Goal: Task Accomplishment & Management: Complete application form

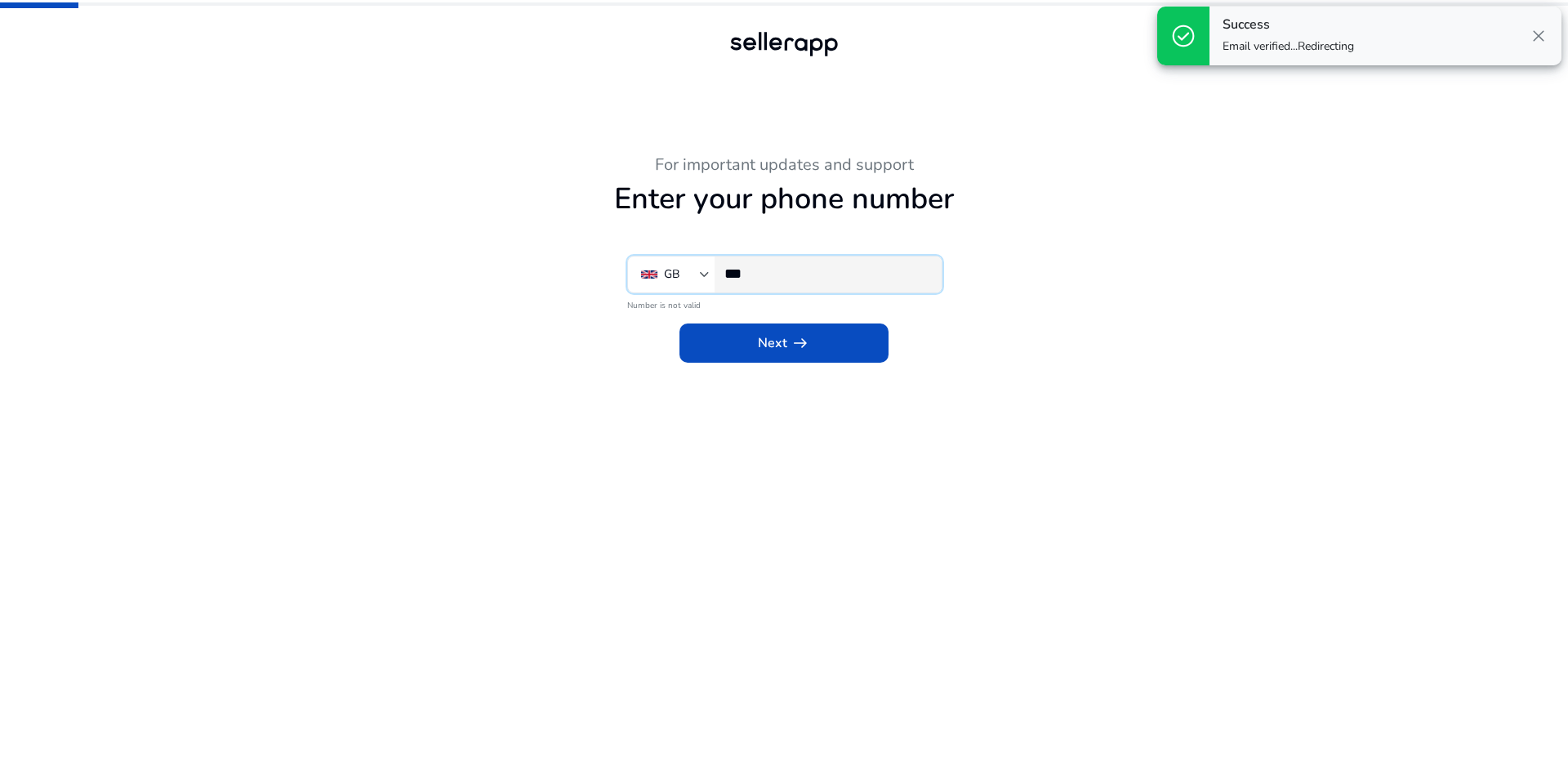
click at [804, 274] on input "***" at bounding box center [827, 274] width 204 height 18
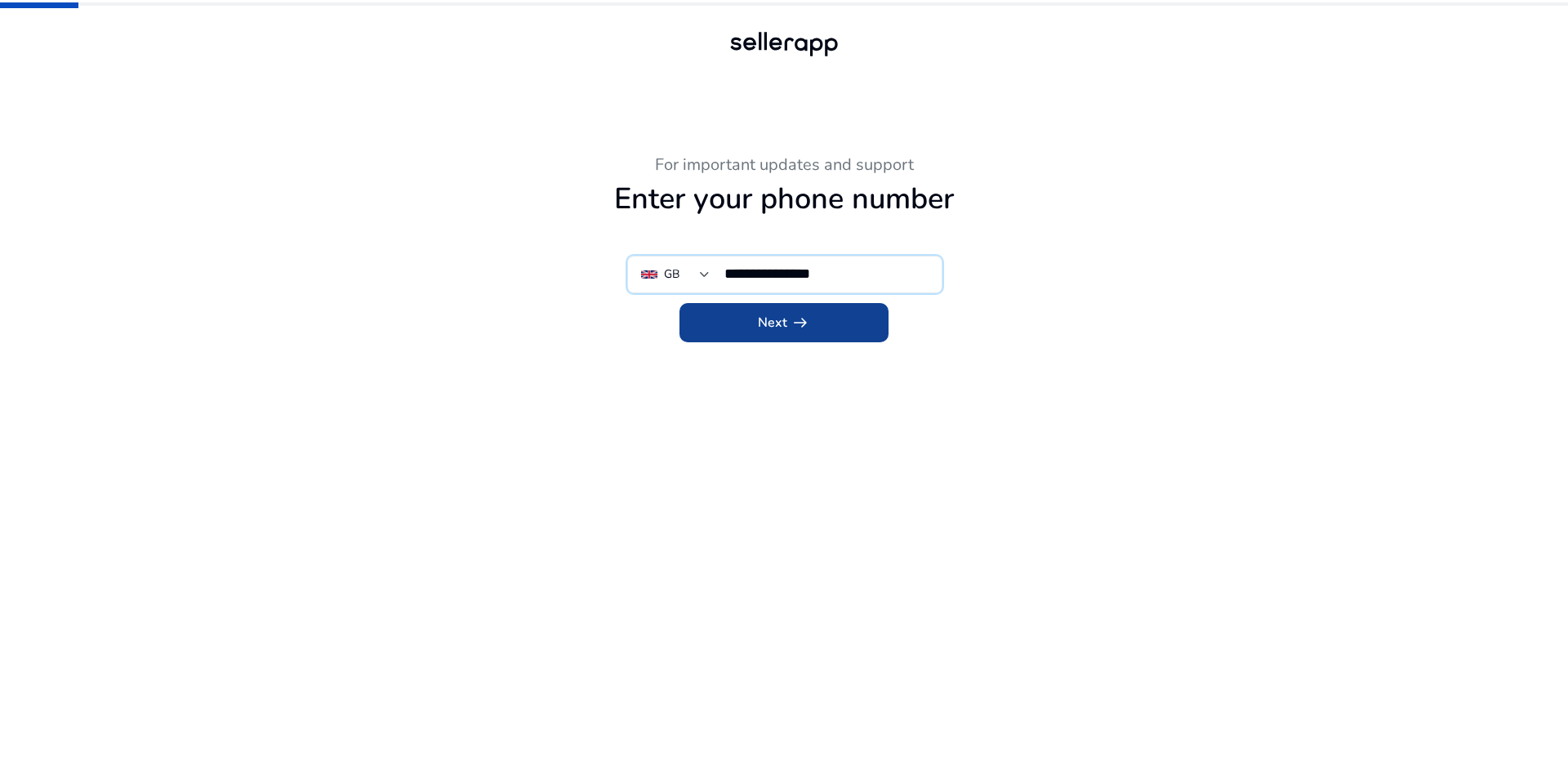
type input "**********"
click at [795, 307] on span at bounding box center [783, 322] width 209 height 39
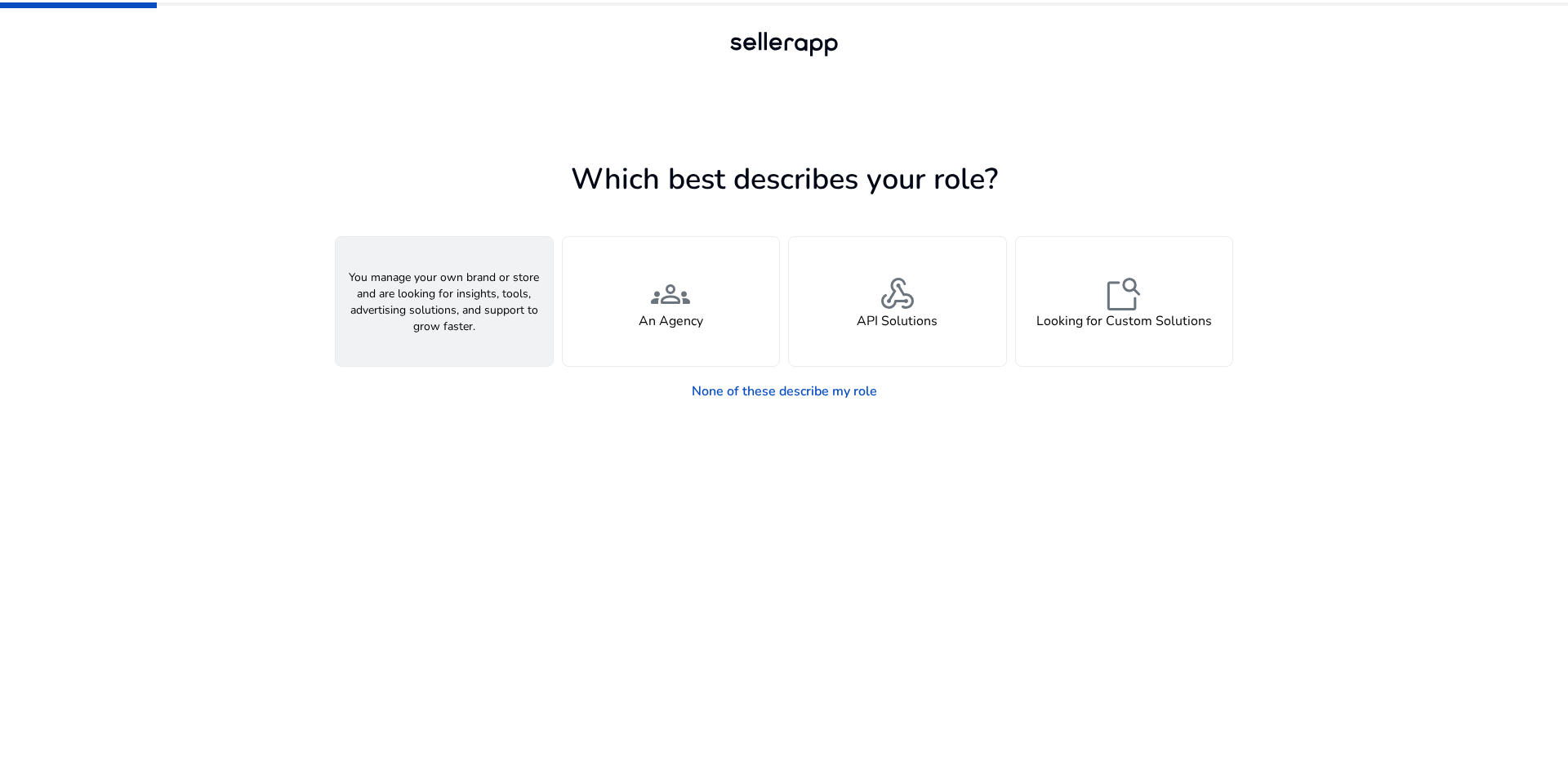
click at [435, 289] on span "person" at bounding box center [444, 294] width 39 height 39
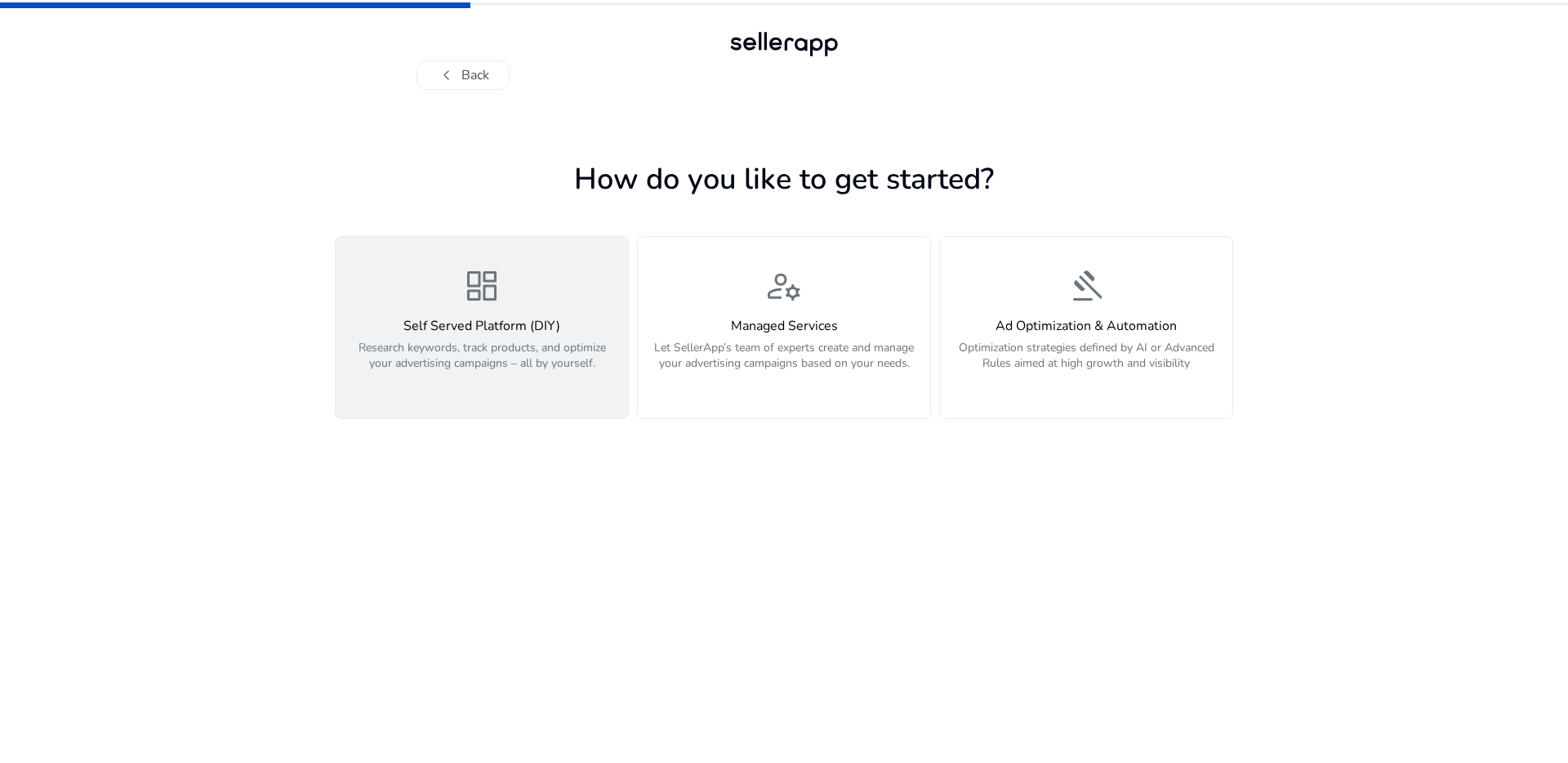
click at [527, 329] on h4 "Self Served Platform (DIY)" at bounding box center [481, 326] width 273 height 15
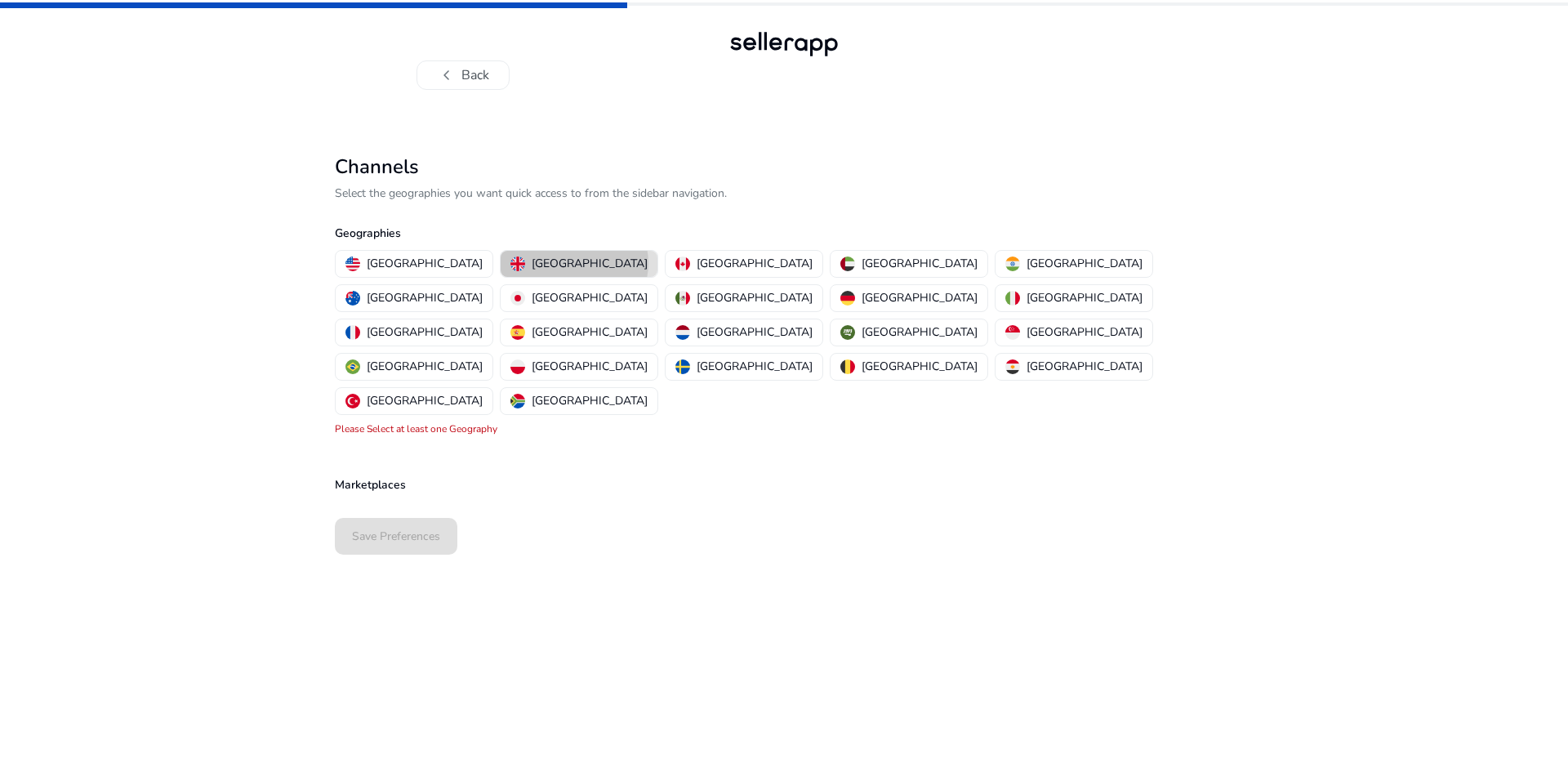
click at [532, 263] on p "United Kingdom" at bounding box center [590, 263] width 116 height 17
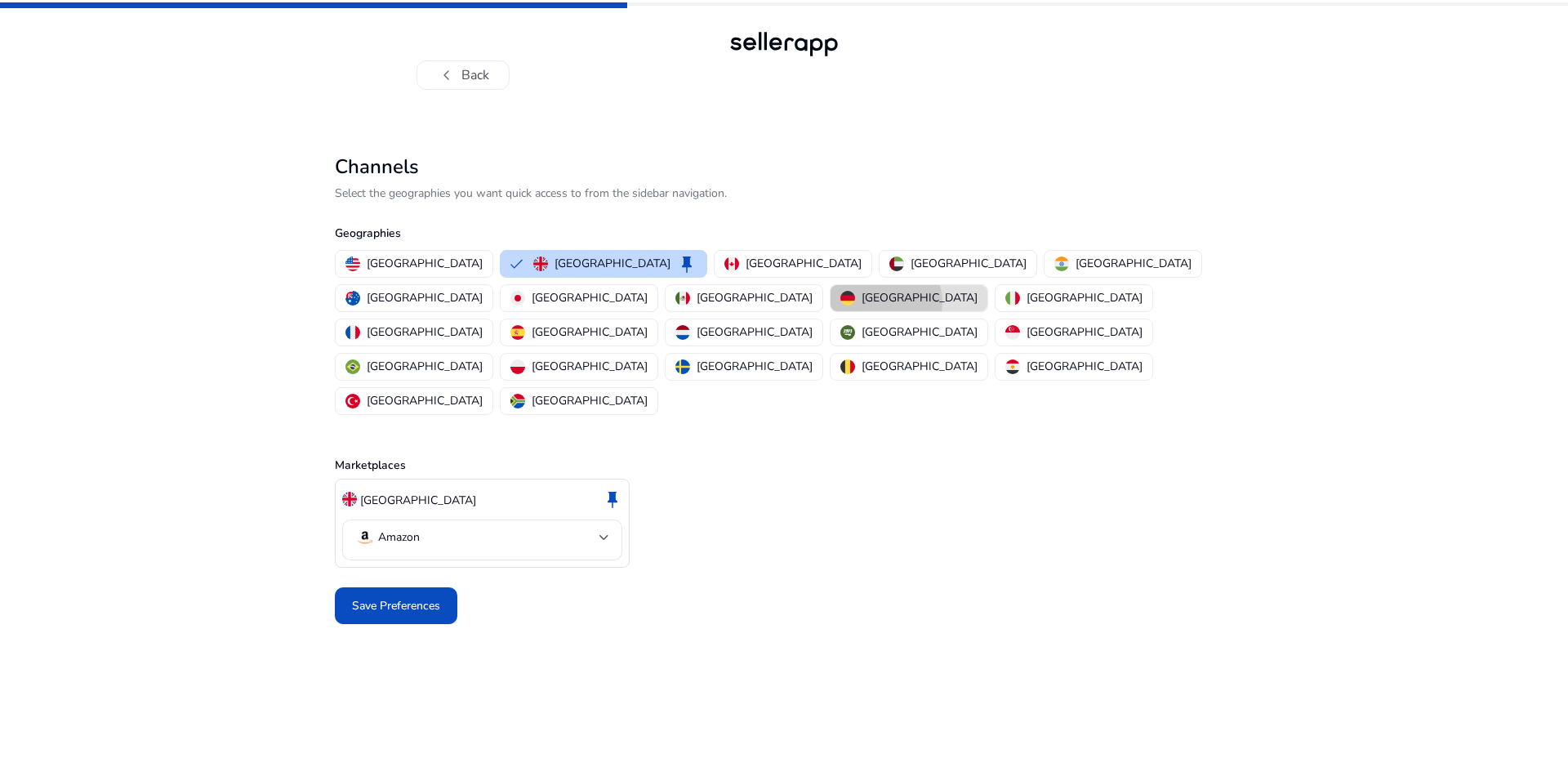
click at [861, 302] on p "Germany" at bounding box center [919, 298] width 116 height 17
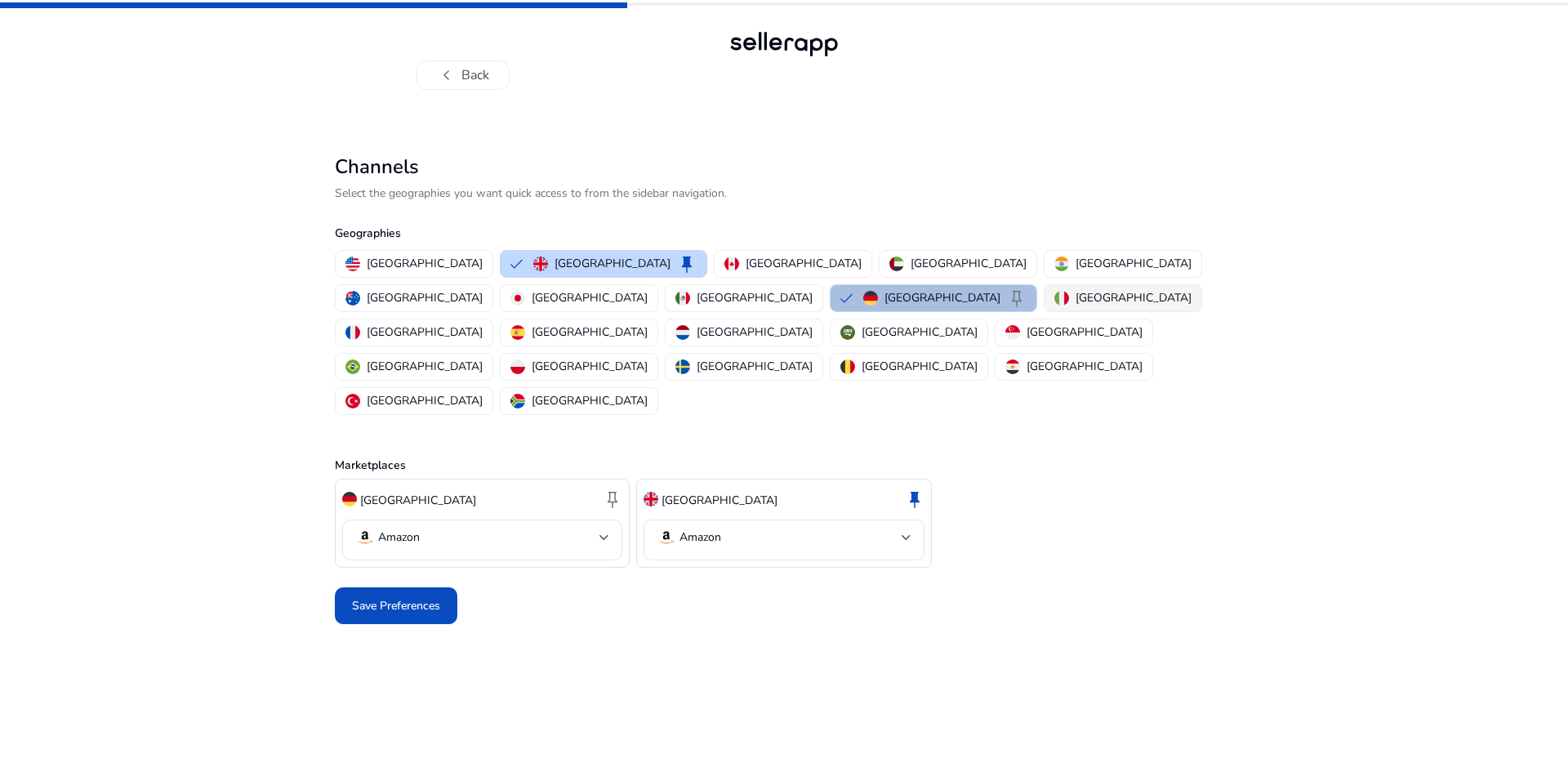
drag, startPoint x: 490, startPoint y: 302, endPoint x: 547, endPoint y: 298, distance: 57.1
click at [1054, 302] on img "button" at bounding box center [1061, 298] width 15 height 15
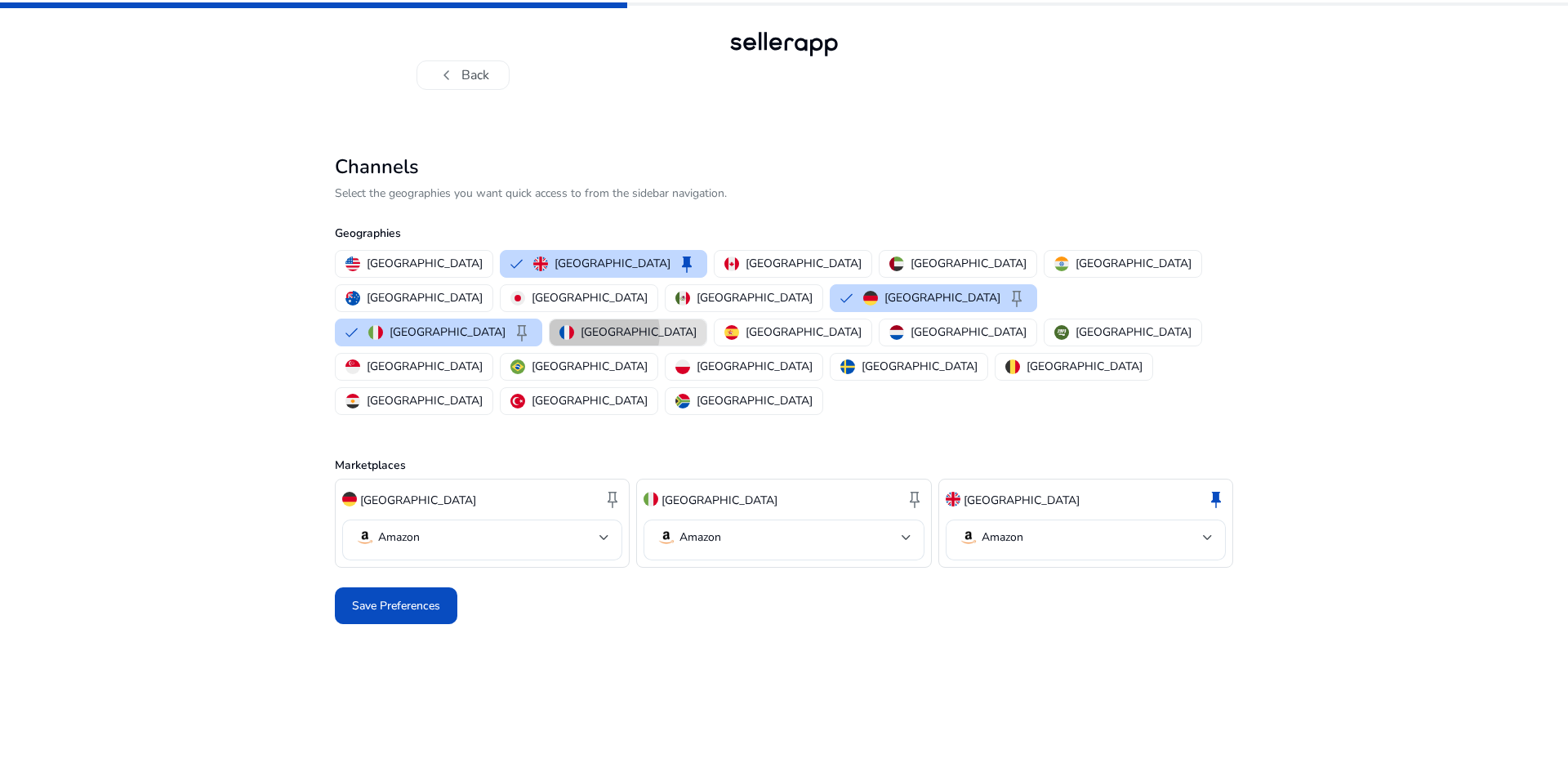
click at [655, 323] on p "France" at bounding box center [638, 331] width 116 height 17
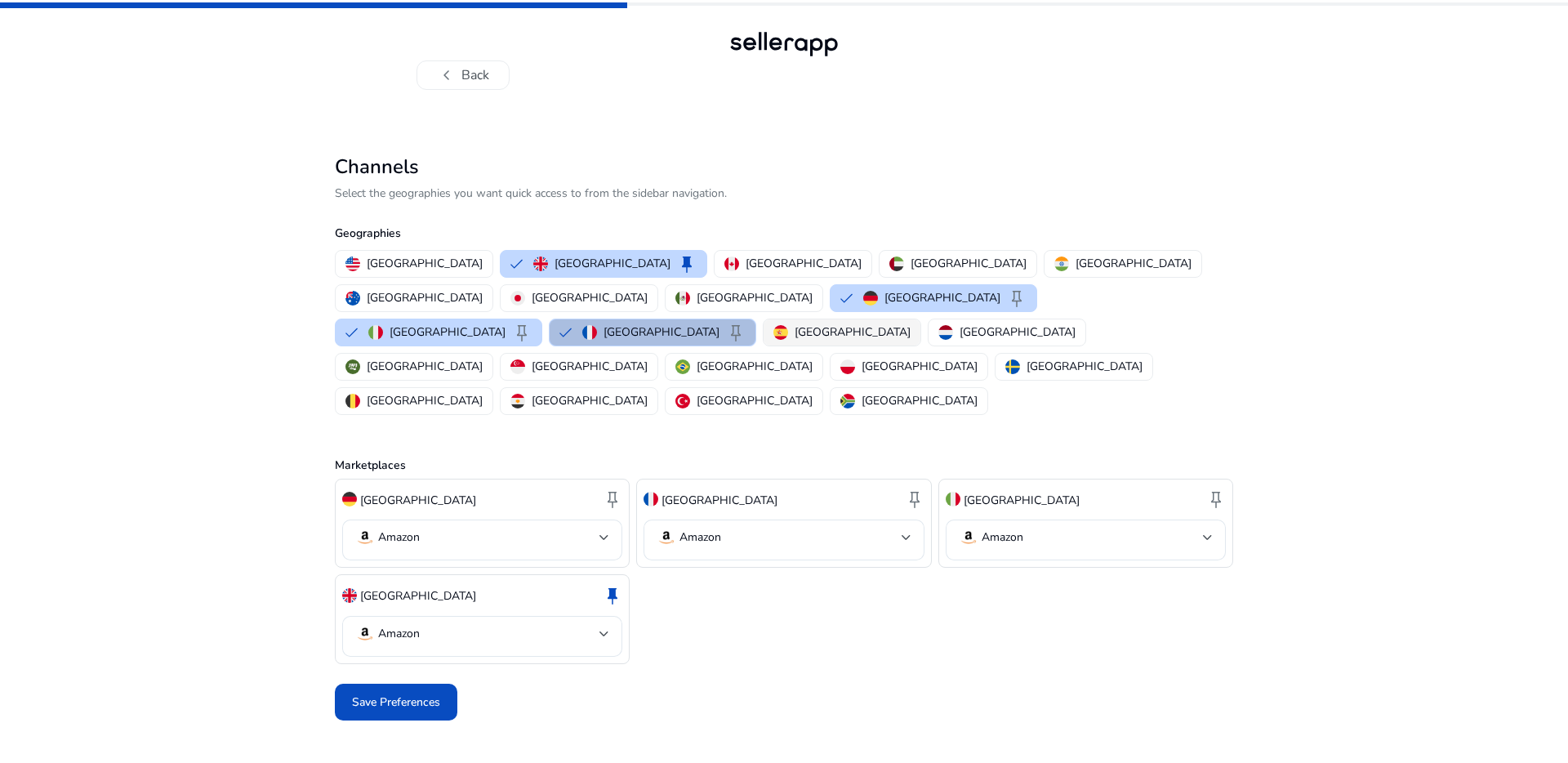
click at [795, 323] on p "[GEOGRAPHIC_DATA]" at bounding box center [852, 331] width 116 height 17
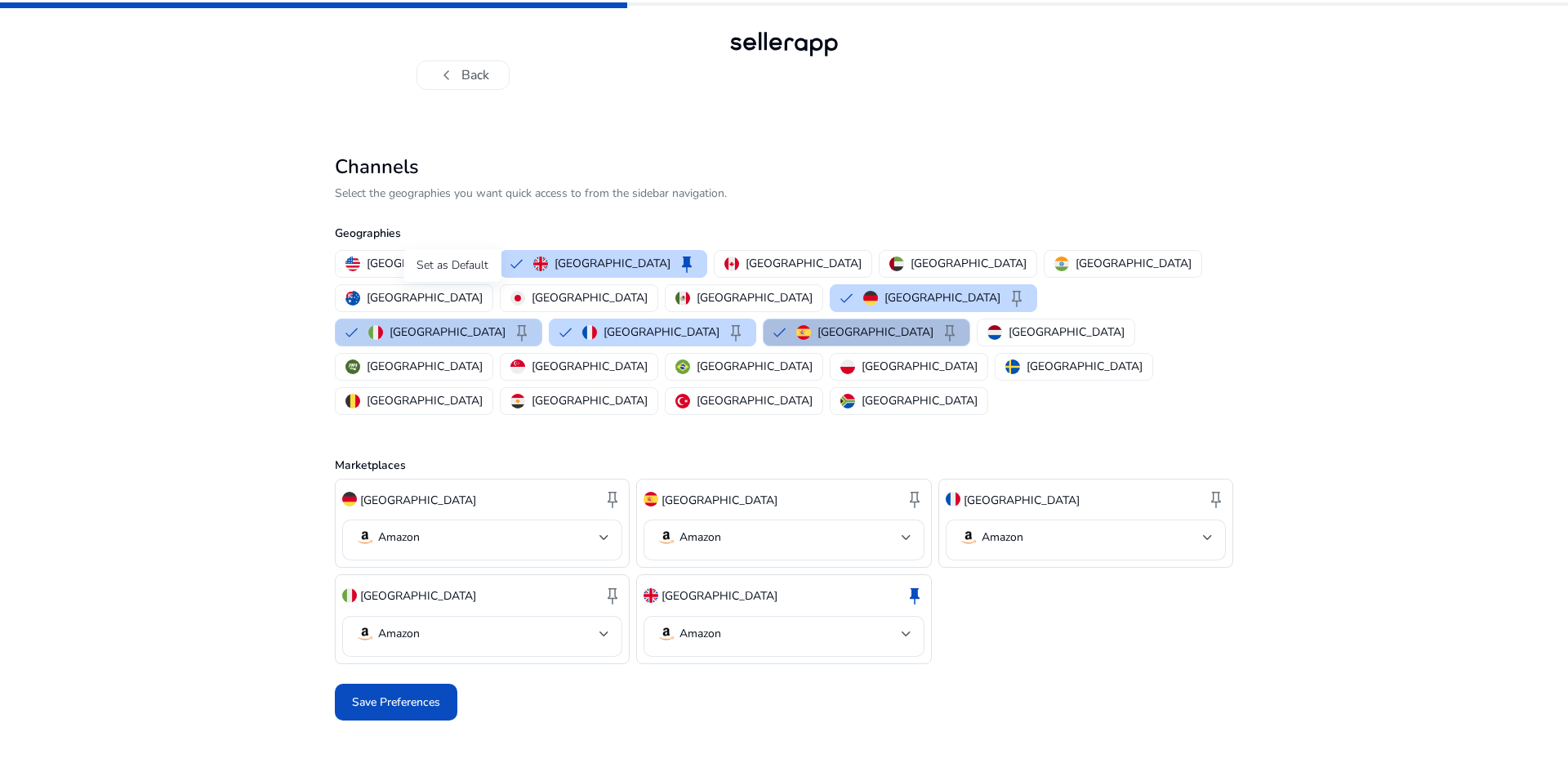
drag, startPoint x: 442, startPoint y: 300, endPoint x: 522, endPoint y: 300, distance: 80.0
click at [1007, 300] on span "keep" at bounding box center [1017, 298] width 20 height 20
drag, startPoint x: 523, startPoint y: 300, endPoint x: 531, endPoint y: 299, distance: 8.1
click at [625, 320] on button "France keep" at bounding box center [653, 332] width 206 height 26
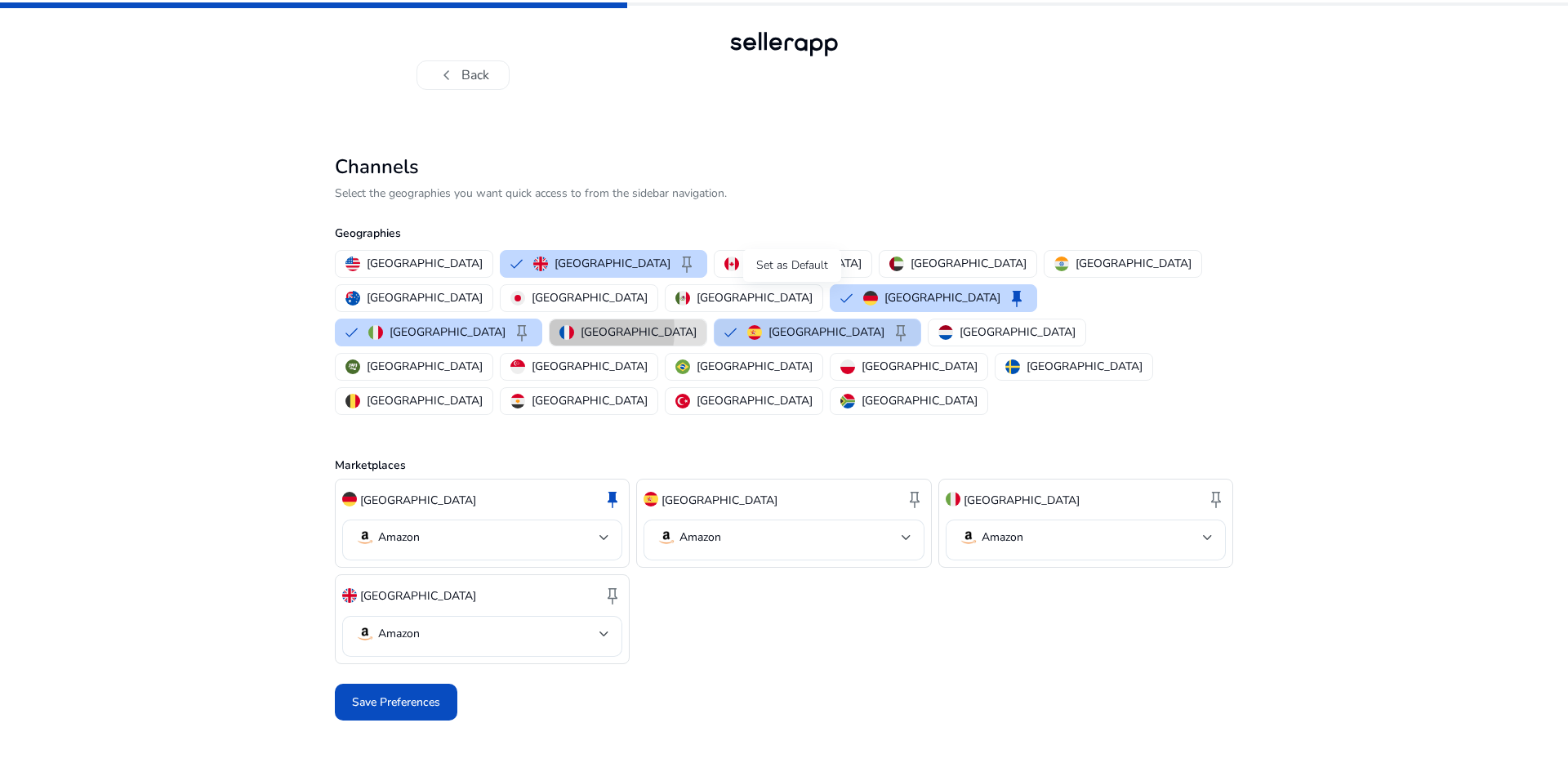
click at [891, 322] on span "keep" at bounding box center [900, 332] width 20 height 20
drag, startPoint x: 730, startPoint y: 300, endPoint x: 688, endPoint y: 300, distance: 42.0
click at [748, 325] on img "button" at bounding box center [755, 332] width 15 height 15
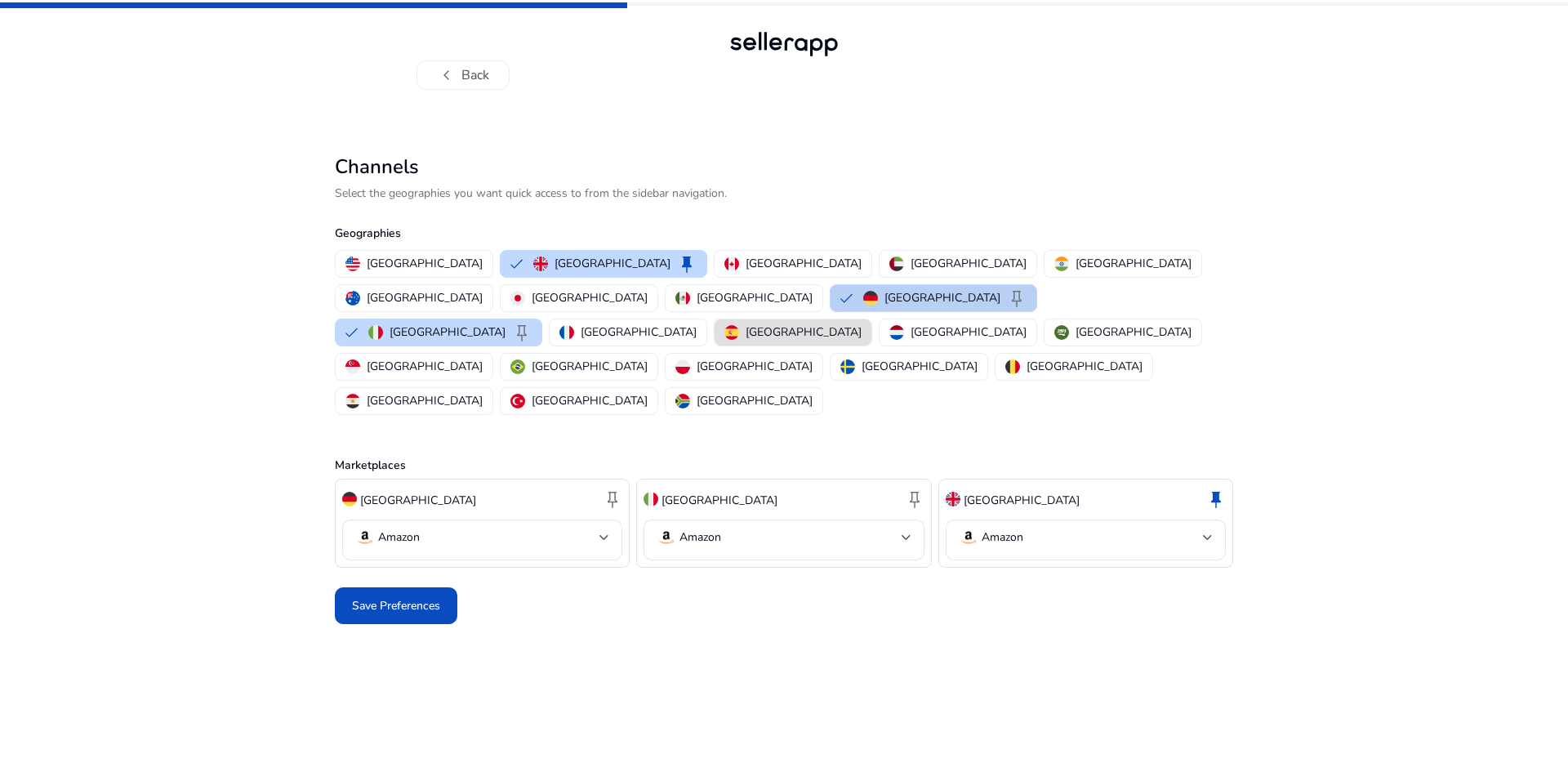
drag, startPoint x: 503, startPoint y: 300, endPoint x: 437, endPoint y: 296, distance: 66.1
click at [500, 320] on button "Italy keep" at bounding box center [439, 332] width 206 height 26
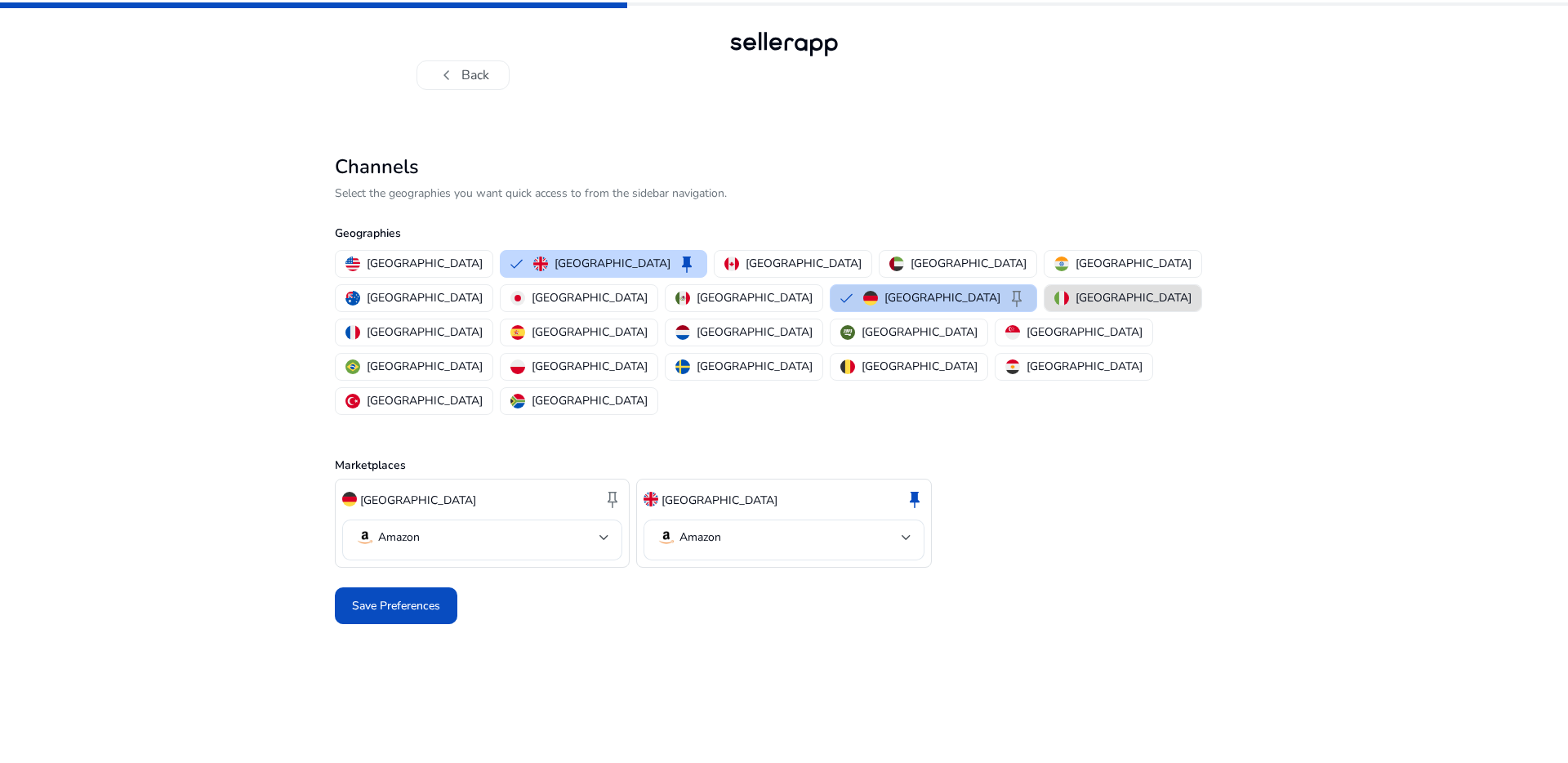
click at [830, 298] on button "Germany keep" at bounding box center [933, 298] width 206 height 26
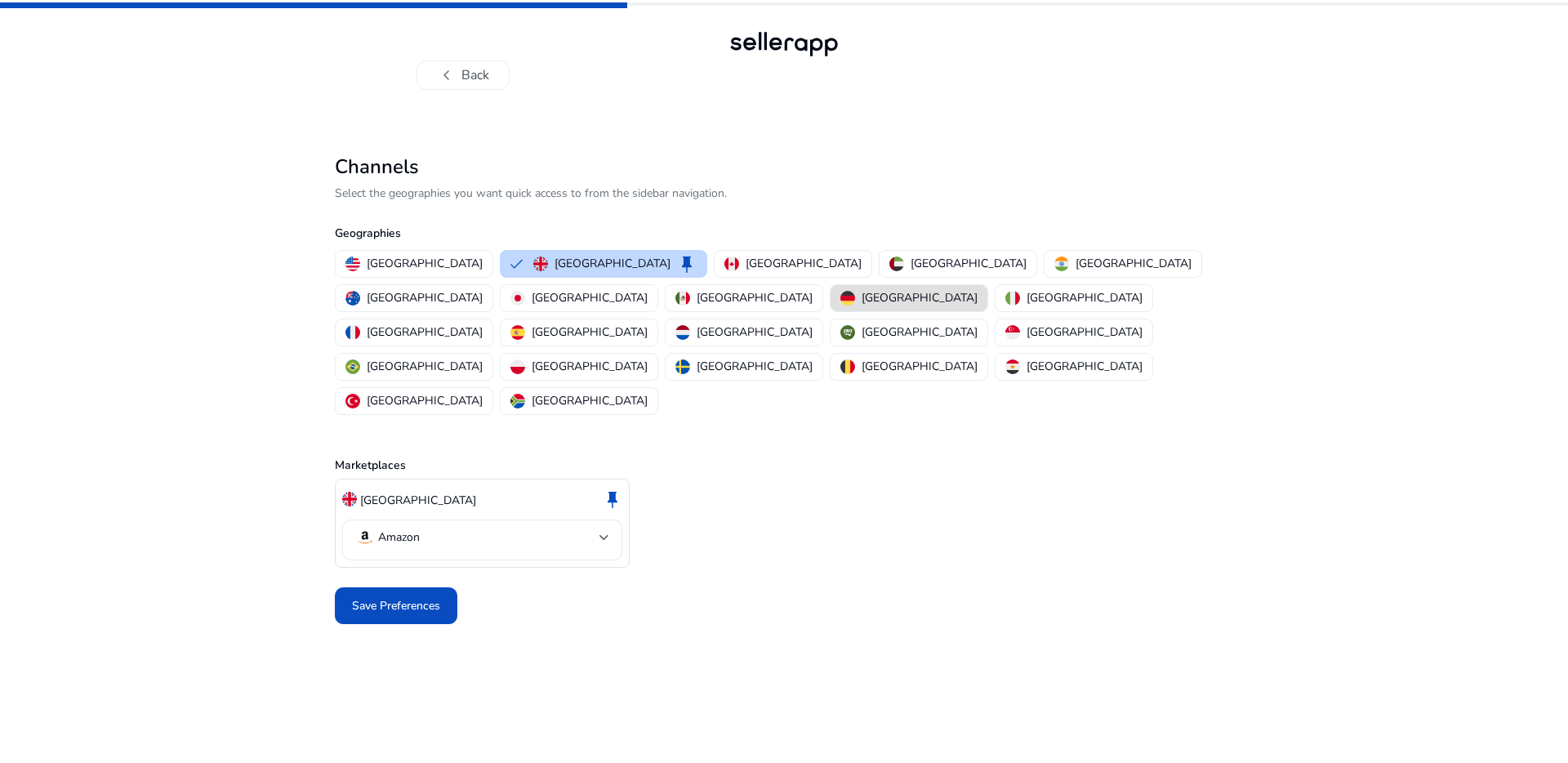
click at [577, 528] on mat-select-trigger "Amazon" at bounding box center [477, 537] width 244 height 20
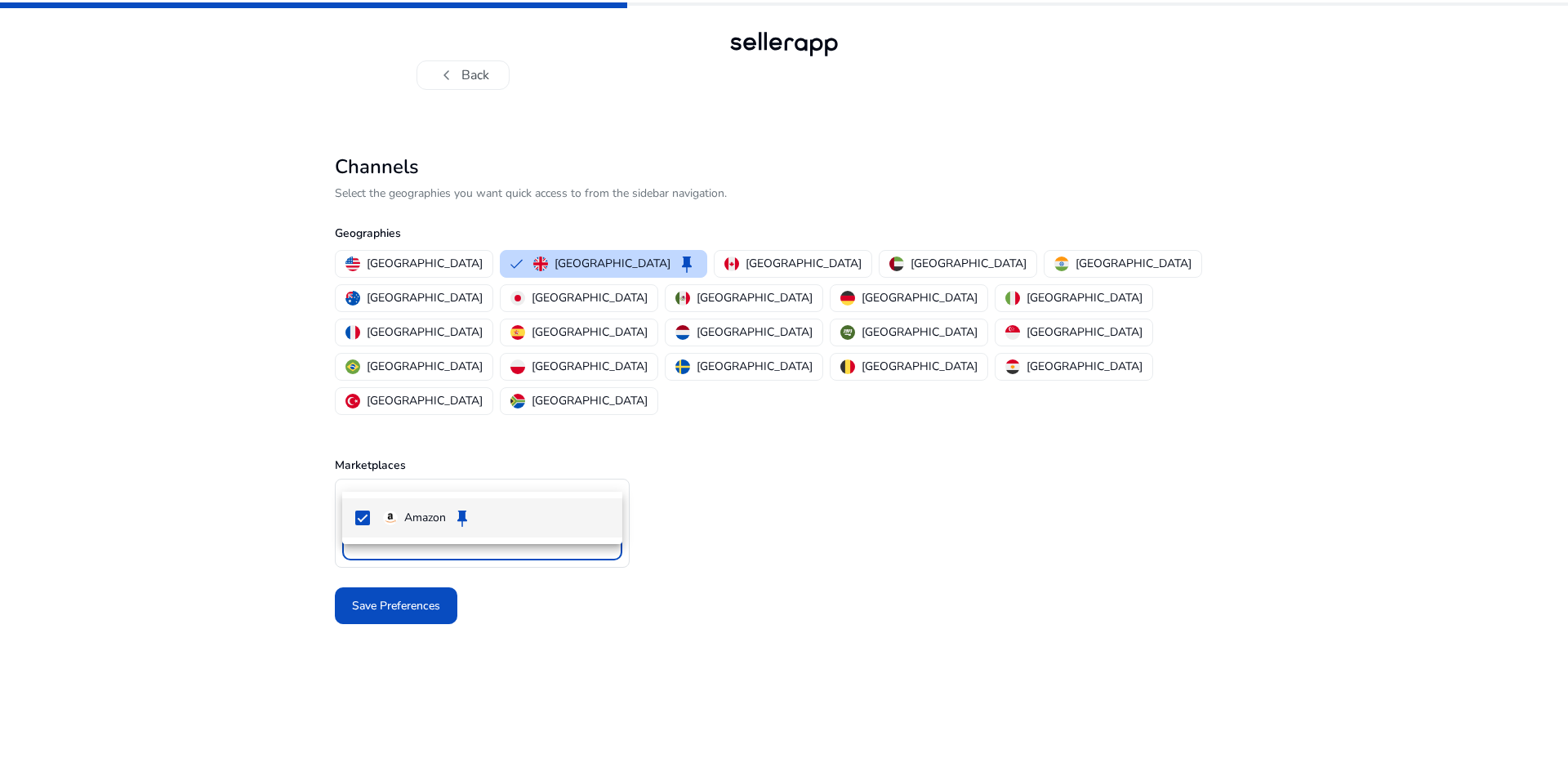
click at [732, 506] on div at bounding box center [784, 381] width 1568 height 763
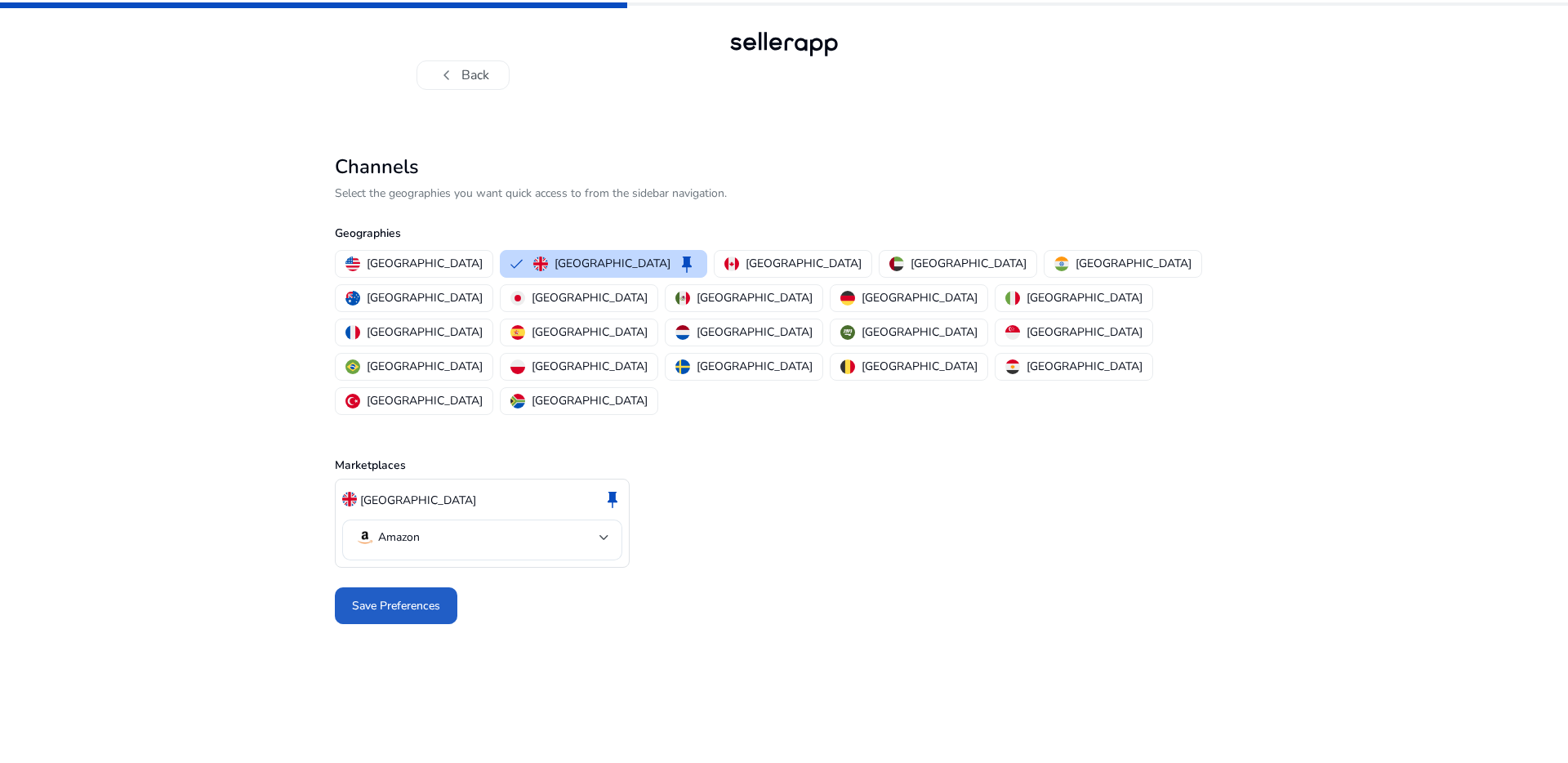
click at [418, 597] on span "Save Preferences" at bounding box center [395, 605] width 88 height 17
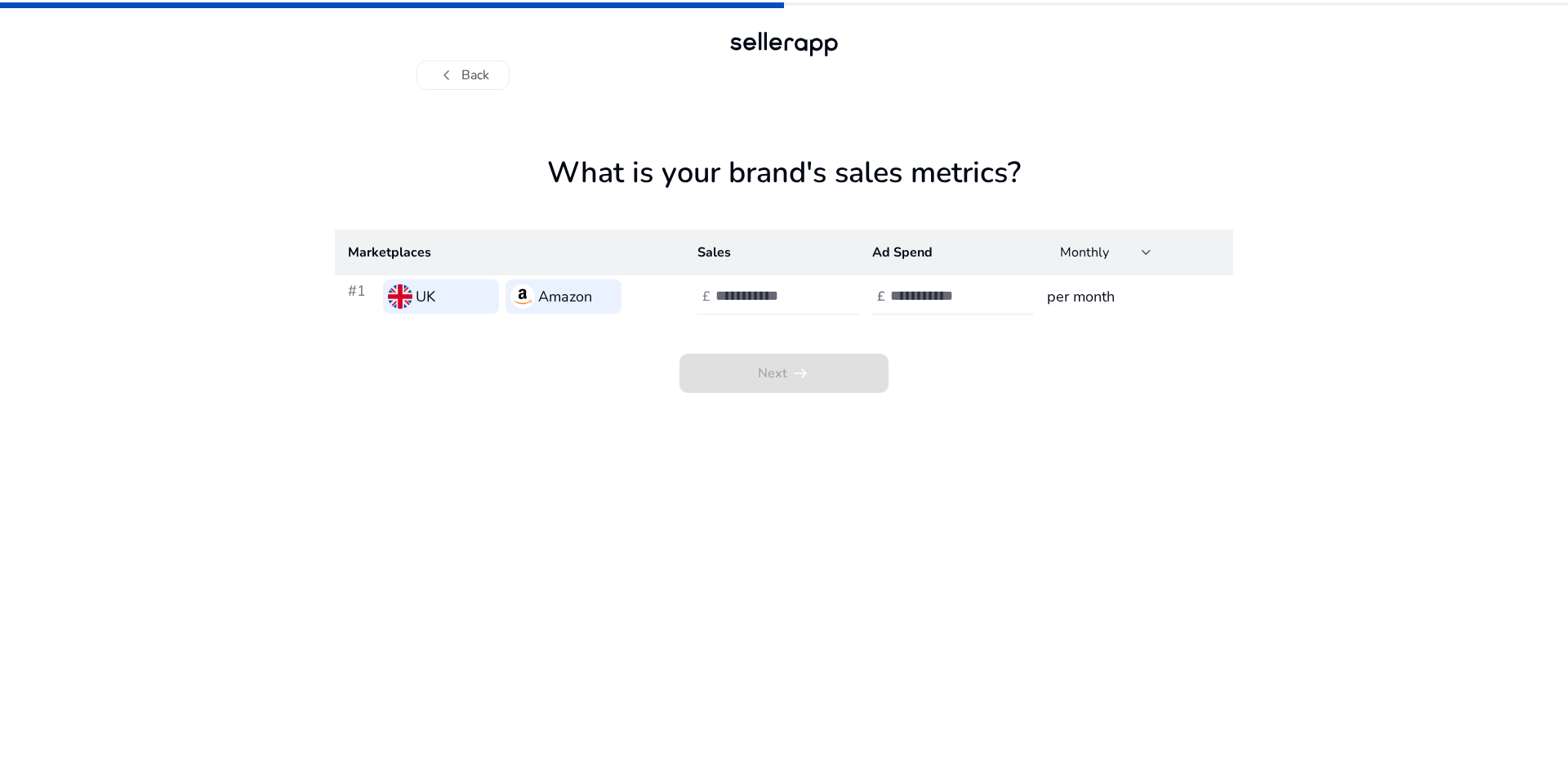
click at [747, 298] on input "number" at bounding box center [771, 296] width 110 height 18
click at [941, 291] on input "number" at bounding box center [945, 296] width 110 height 18
click at [1123, 298] on h3 "per month" at bounding box center [1133, 297] width 173 height 23
drag, startPoint x: 941, startPoint y: 297, endPoint x: 860, endPoint y: 299, distance: 81.0
click at [941, 297] on input "number" at bounding box center [945, 296] width 110 height 18
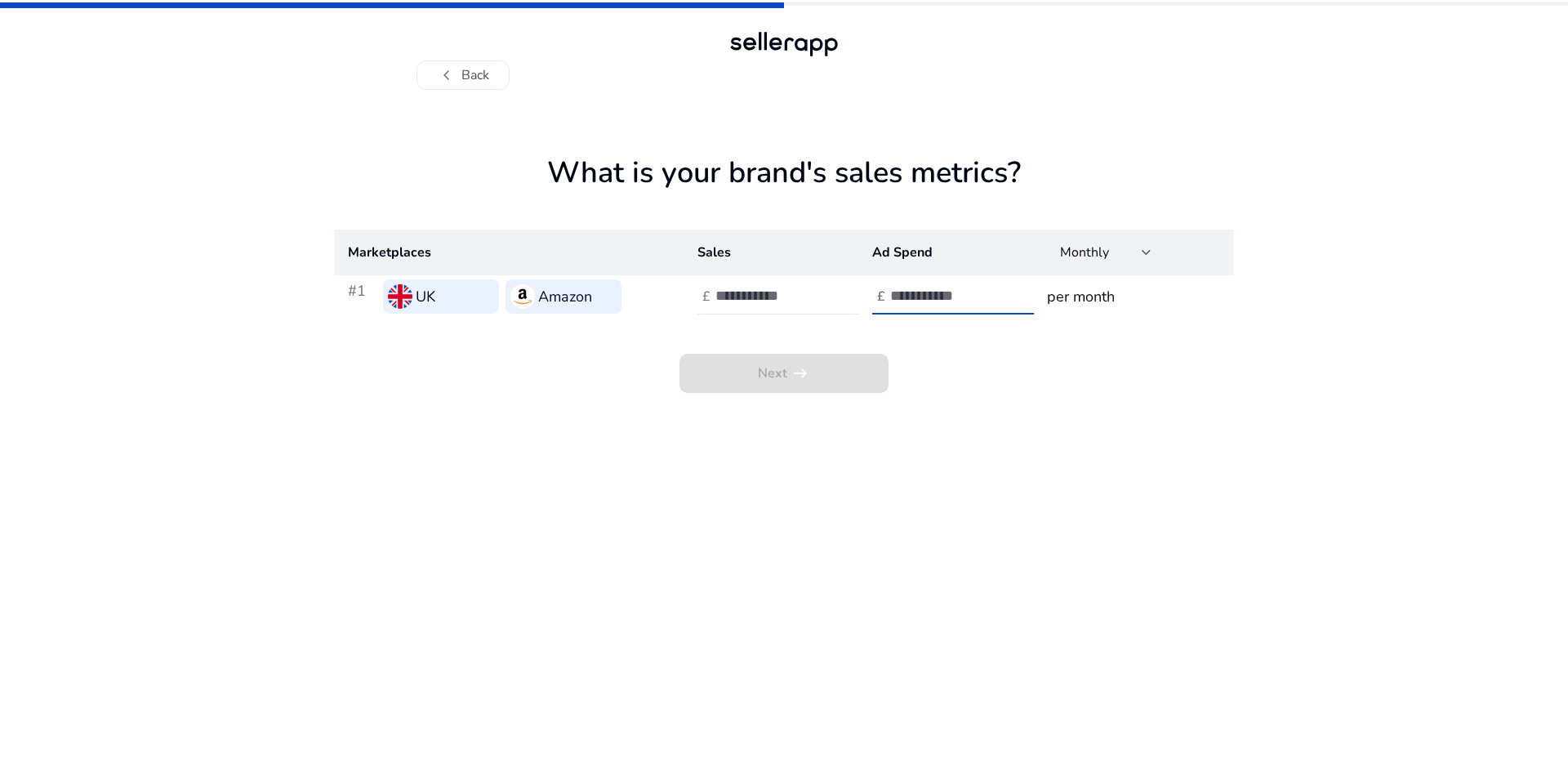
click at [756, 298] on input "number" at bounding box center [771, 296] width 110 height 18
click at [1122, 250] on div "Monthly" at bounding box center [1101, 252] width 82 height 18
click at [1103, 173] on div at bounding box center [784, 381] width 1568 height 763
click at [748, 302] on input "number" at bounding box center [771, 296] width 110 height 18
type input "*****"
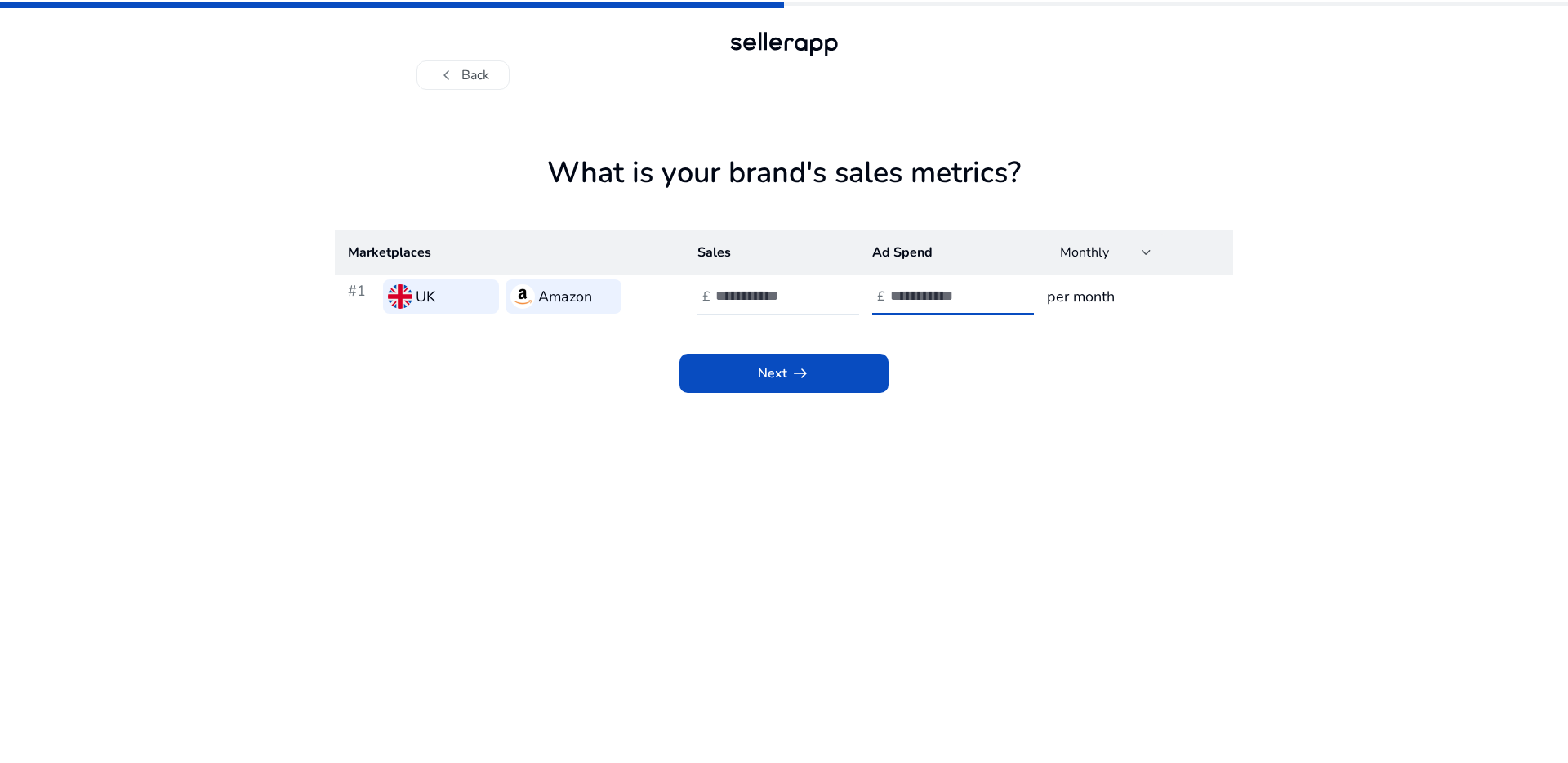
click at [924, 297] on input "***" at bounding box center [945, 296] width 110 height 18
drag, startPoint x: 1046, startPoint y: 395, endPoint x: 1002, endPoint y: 368, distance: 51.6
click at [1046, 395] on app-sales-metrics "What is your brand's sales metrics? Marketplaces Sales Ad Spend Monthly #1 UK A…" at bounding box center [784, 459] width 899 height 608
click at [911, 298] on input "*******" at bounding box center [945, 296] width 110 height 18
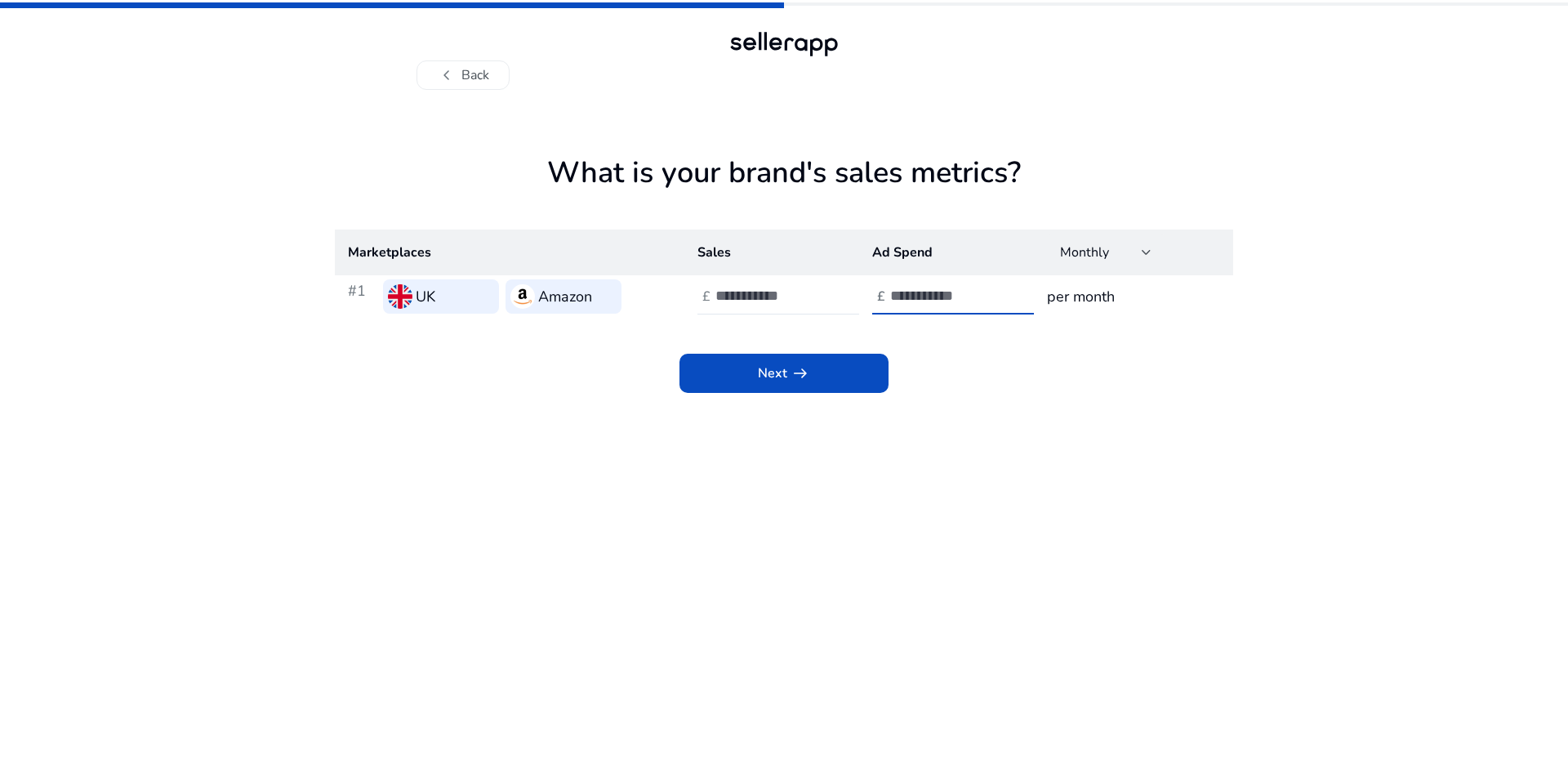
click at [911, 298] on input "*******" at bounding box center [945, 296] width 110 height 18
type input "****"
click at [992, 456] on app-sales-metrics "What is your brand's sales metrics? Marketplaces Sales Ad Spend Monthly #1 UK A…" at bounding box center [784, 459] width 899 height 608
click at [818, 378] on span at bounding box center [783, 373] width 209 height 39
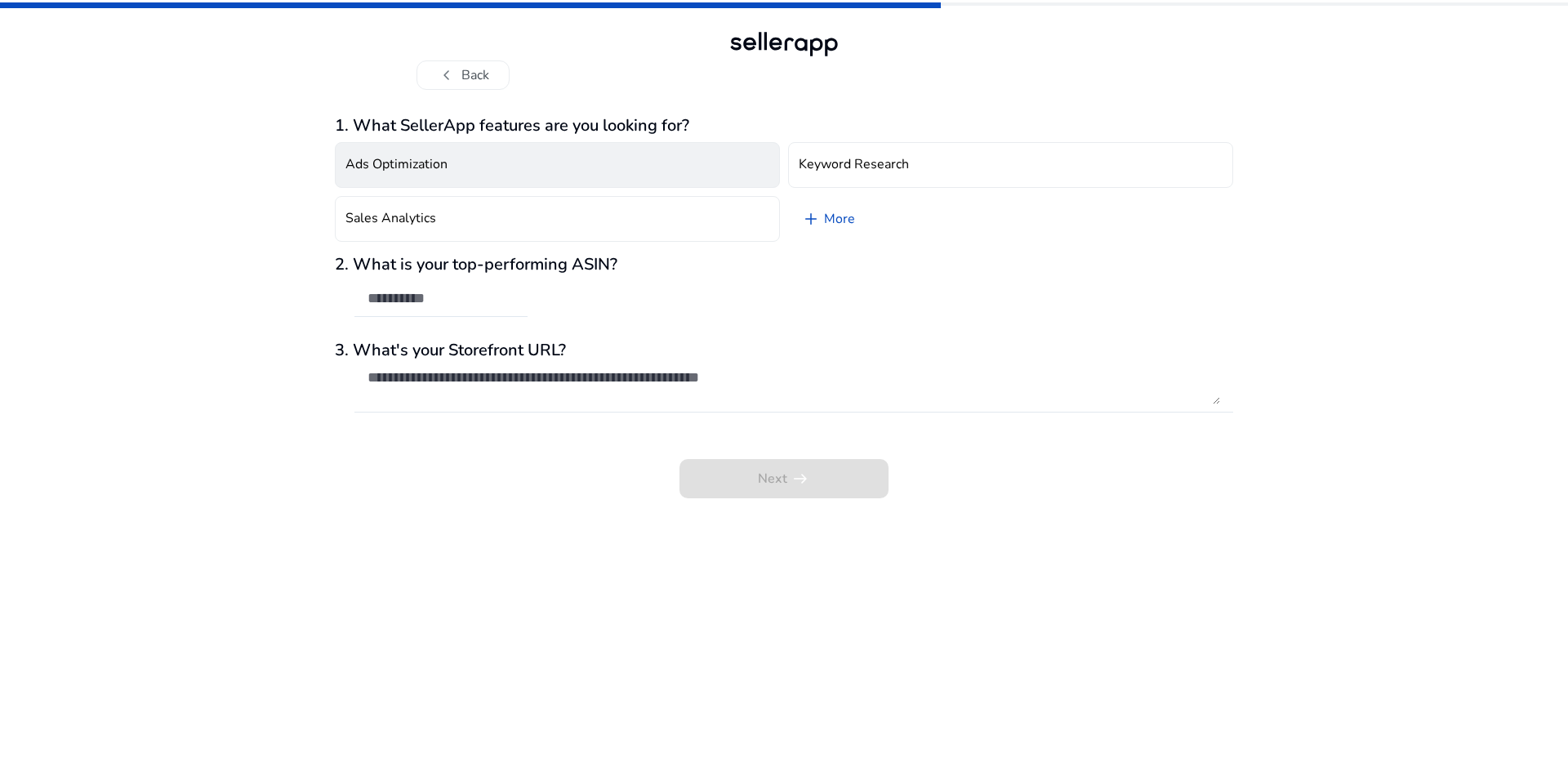
click at [597, 179] on button "Ads Optimization" at bounding box center [557, 165] width 445 height 46
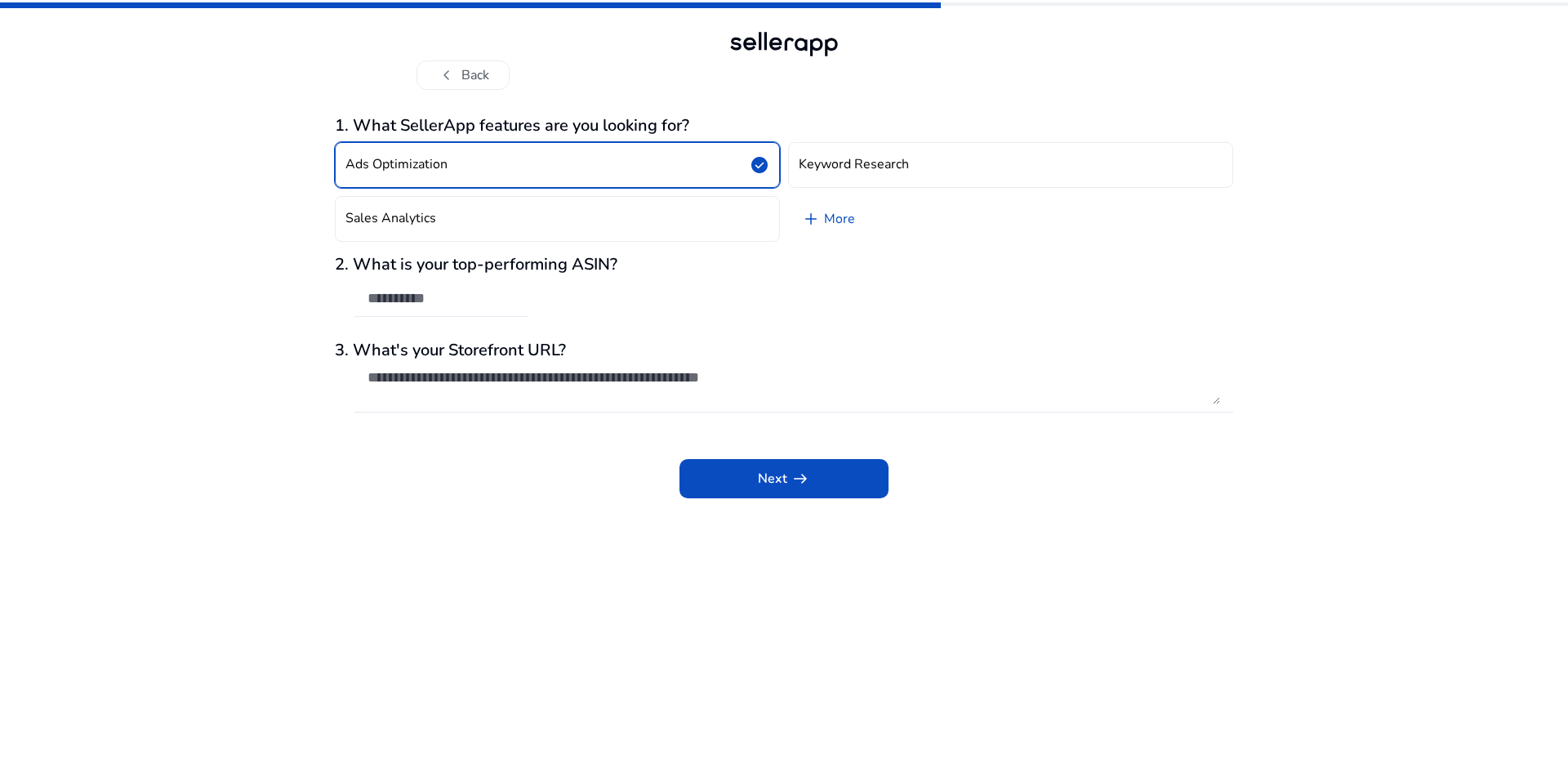
click at [432, 300] on input "text" at bounding box center [441, 298] width 147 height 18
paste input "**********"
type input "**********"
click at [441, 397] on textarea at bounding box center [794, 386] width 852 height 36
click at [566, 380] on textarea at bounding box center [794, 386] width 852 height 36
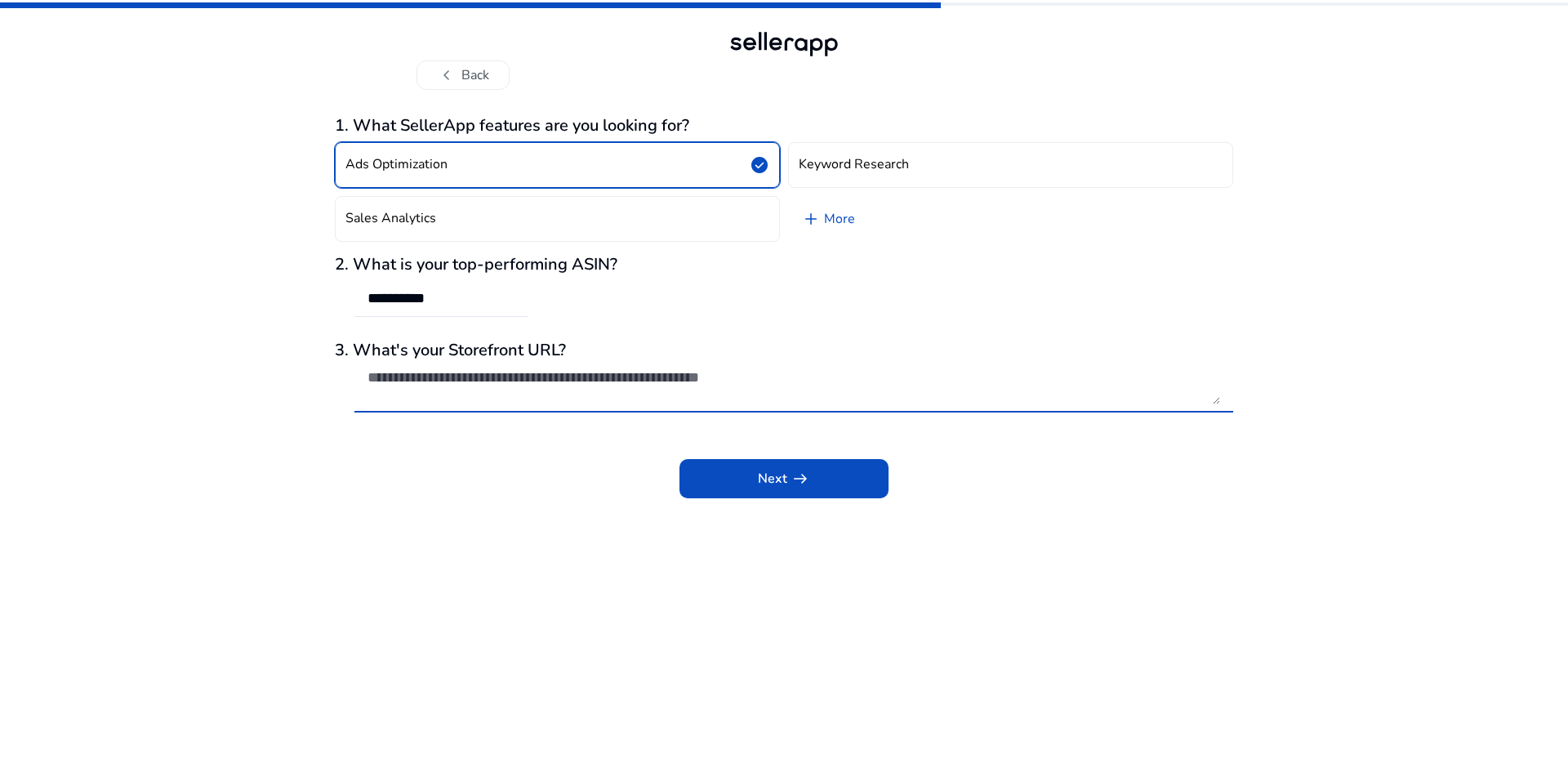
paste textarea "**********"
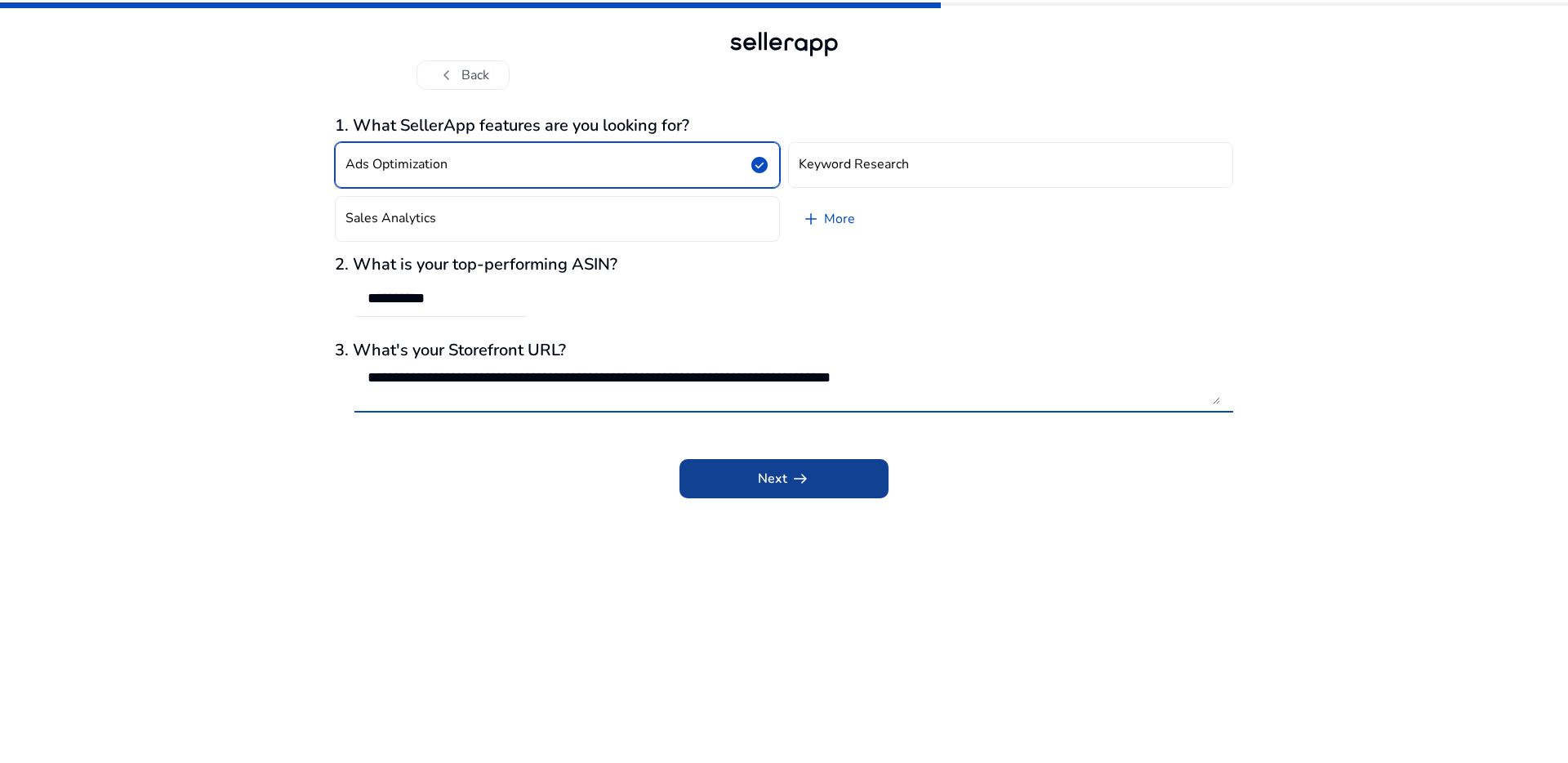
type textarea "**********"
click at [805, 475] on span "arrow_right_alt" at bounding box center [800, 479] width 20 height 20
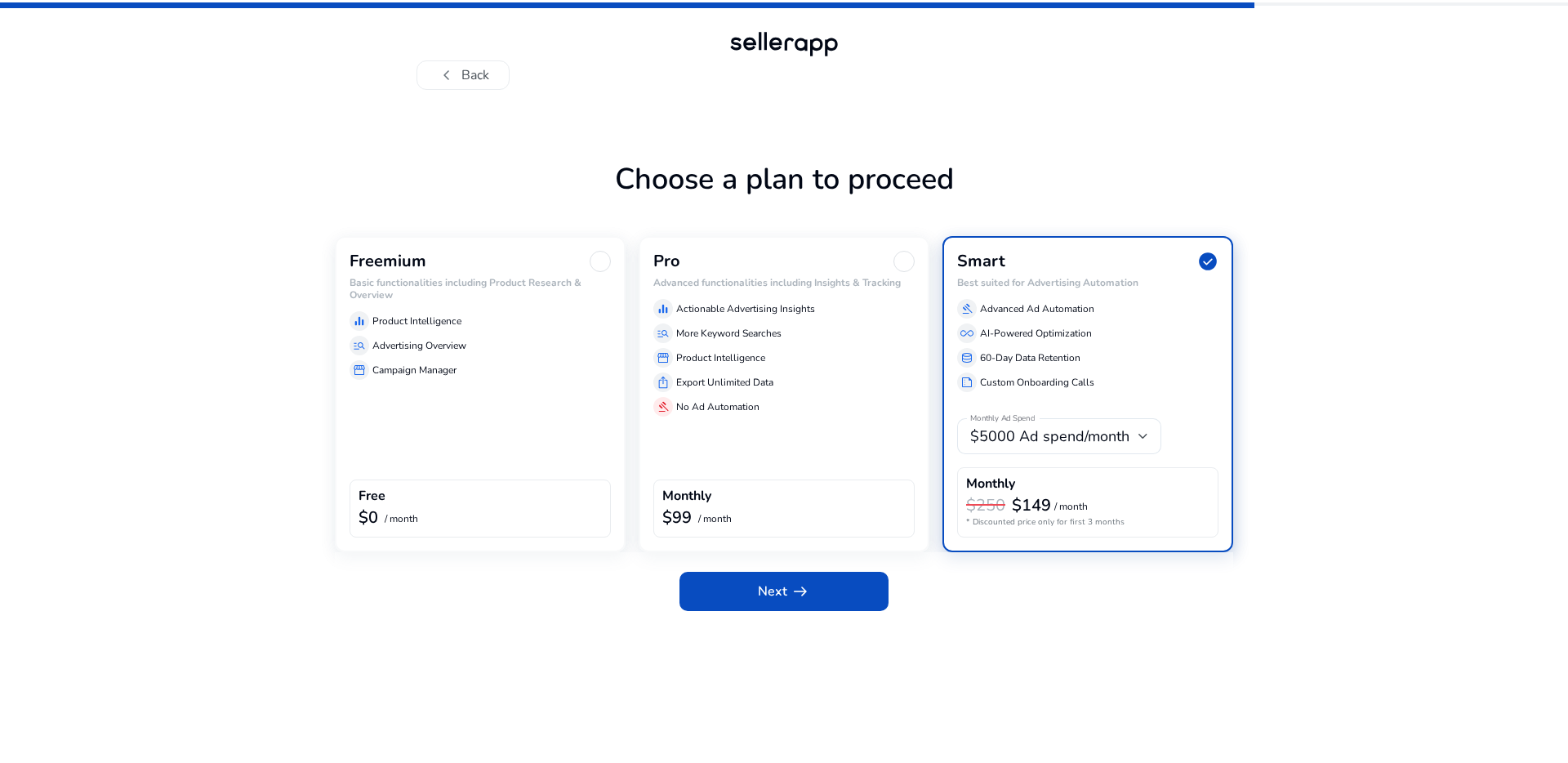
click at [600, 265] on div at bounding box center [600, 261] width 21 height 21
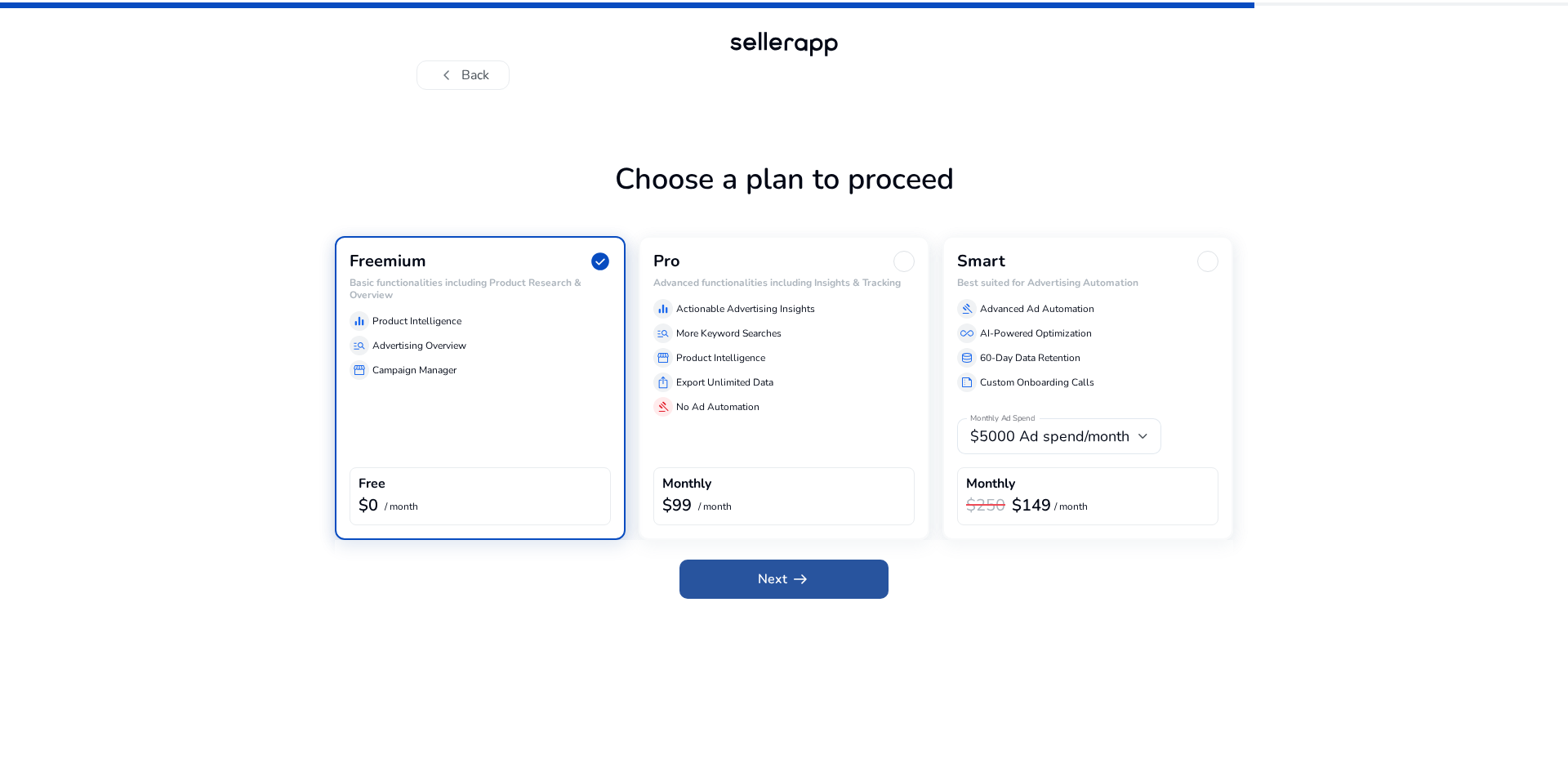
click at [764, 582] on span "Next arrow_right_alt" at bounding box center [783, 579] width 52 height 20
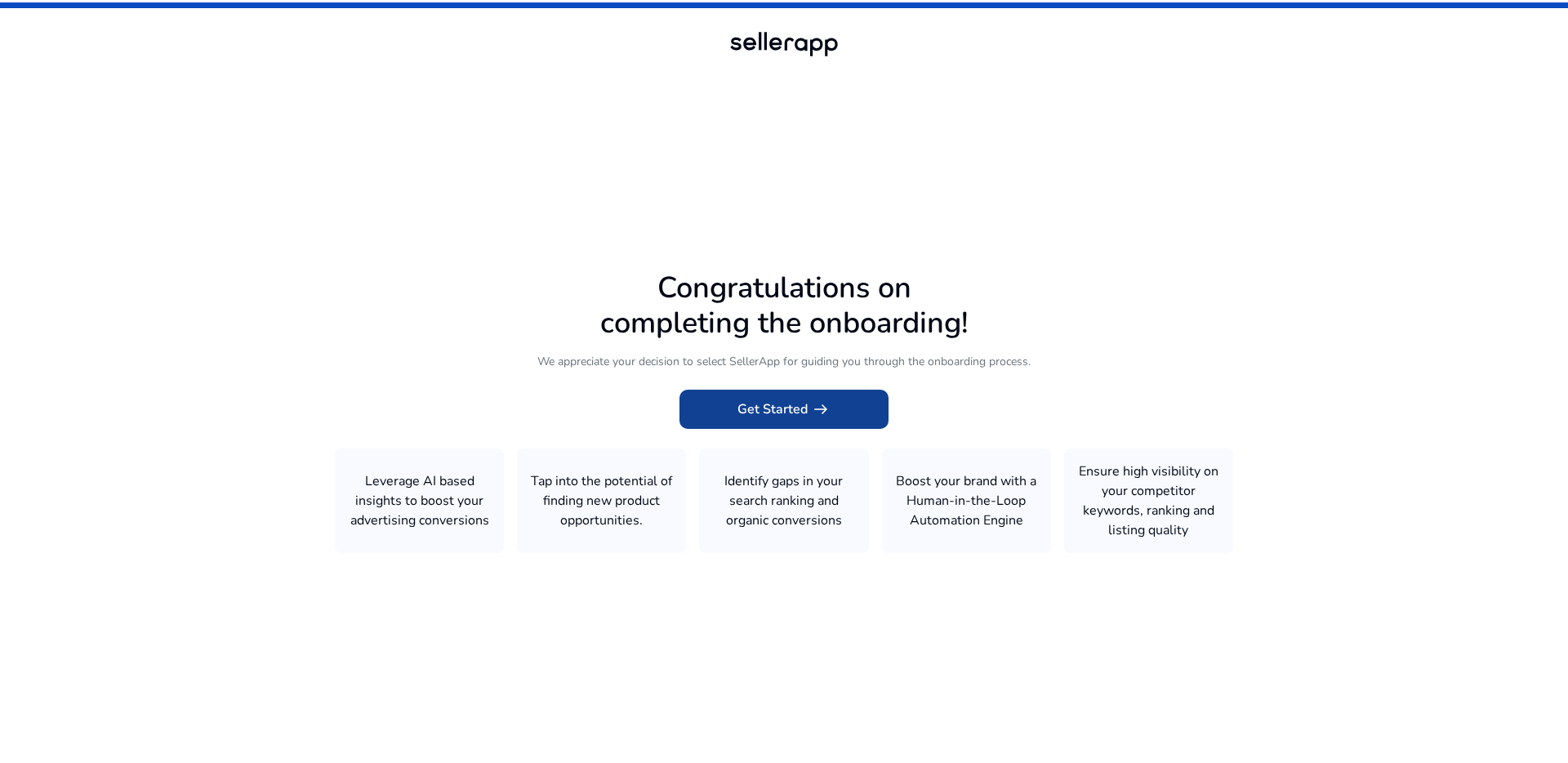
click at [780, 412] on span "Get Started arrow_right_alt" at bounding box center [783, 409] width 93 height 20
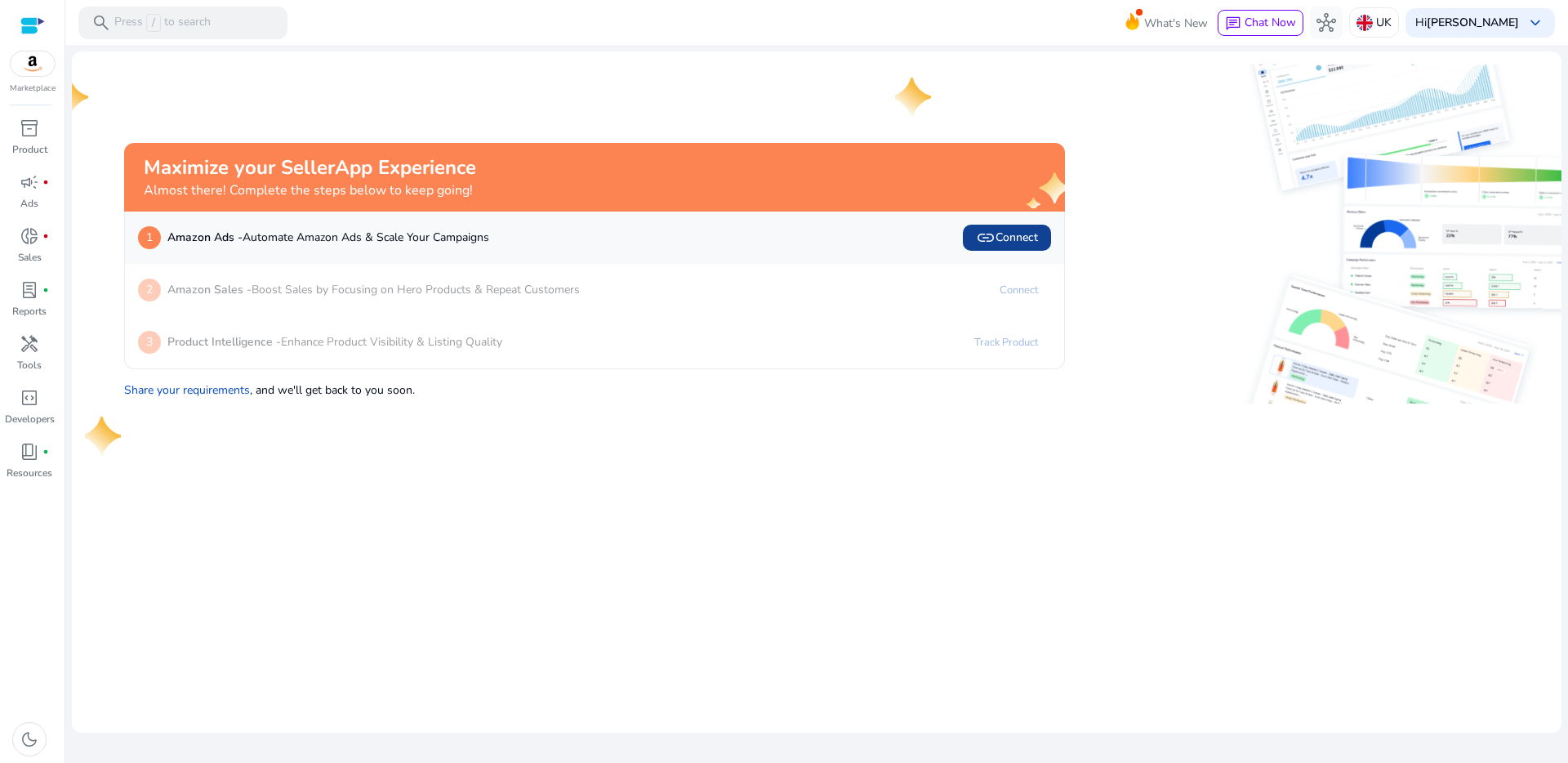
click at [1000, 242] on span "link Connect" at bounding box center [1007, 238] width 62 height 20
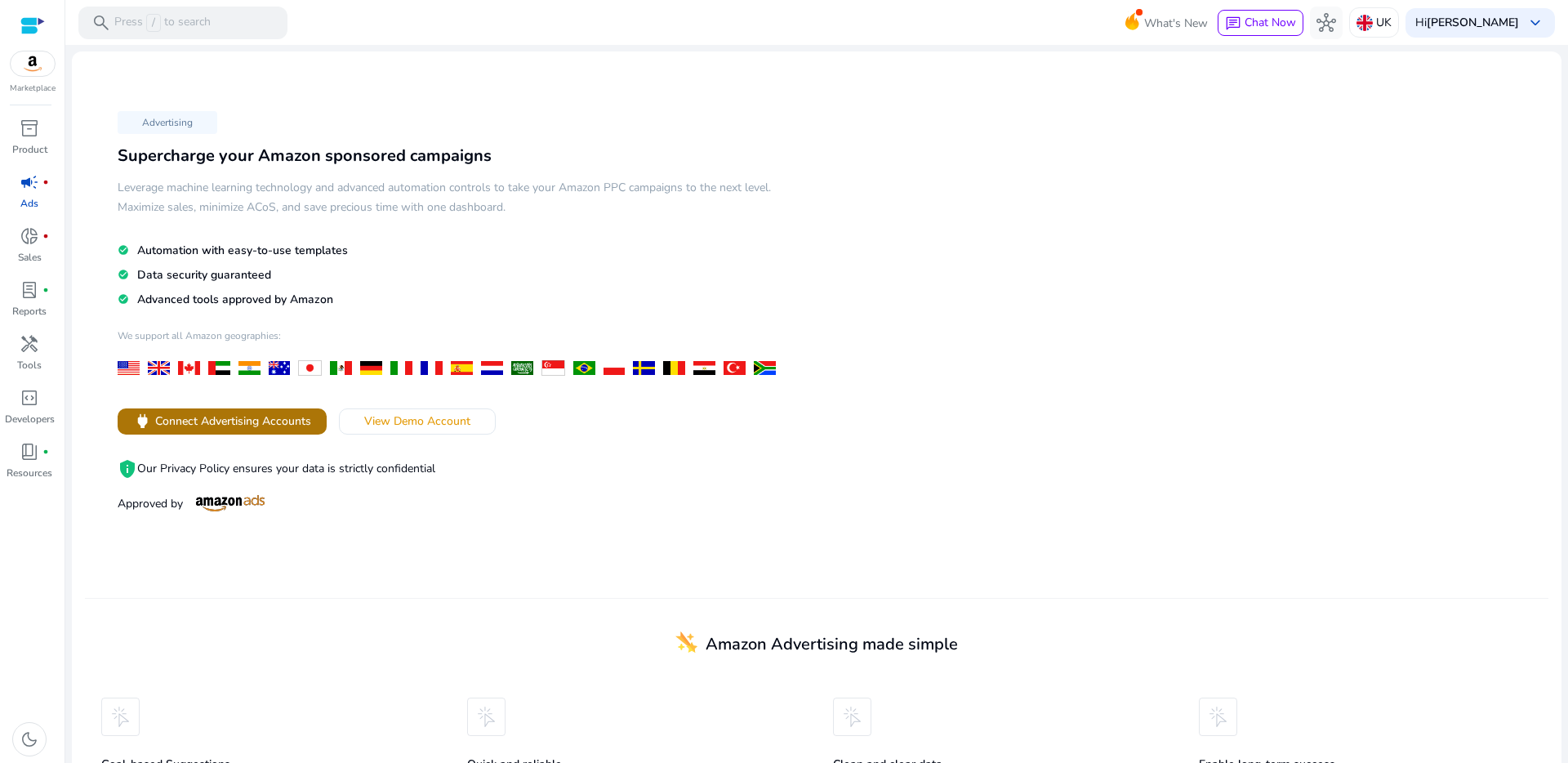
click at [242, 422] on span "Connect Advertising Accounts" at bounding box center [234, 420] width 156 height 17
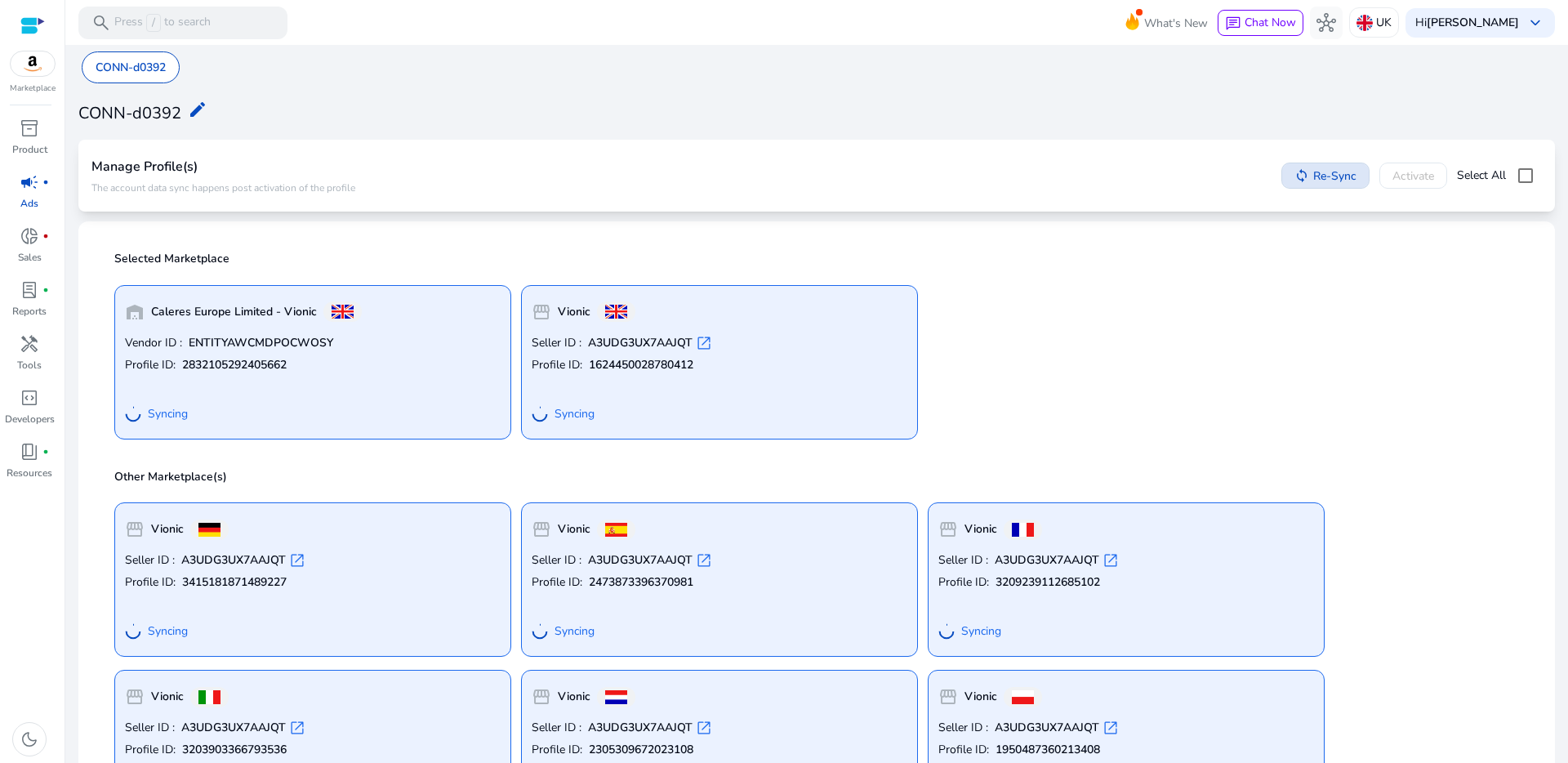
click at [1313, 175] on span "Re-Sync" at bounding box center [1334, 176] width 44 height 17
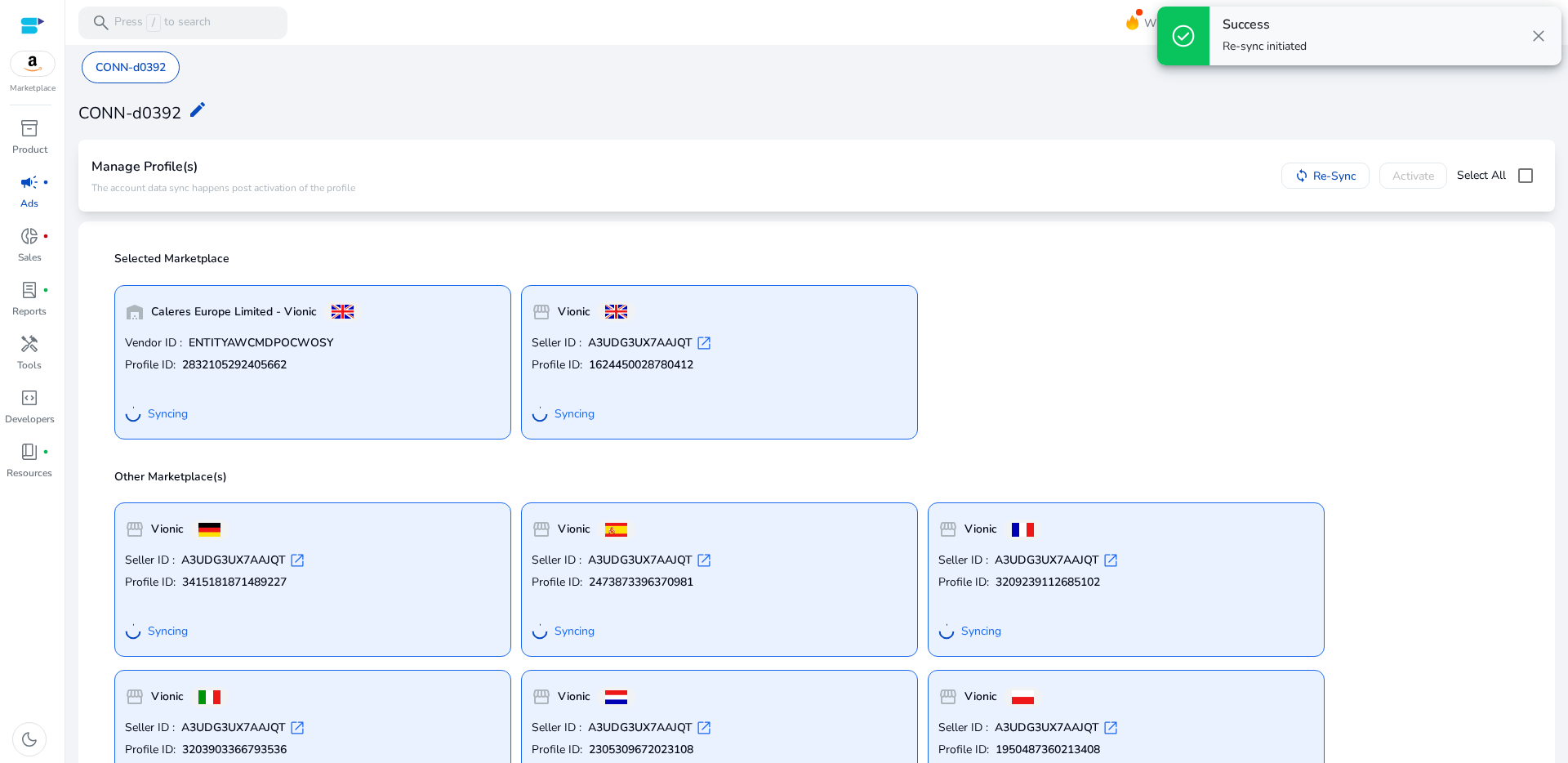
click at [1546, 36] on span "close" at bounding box center [1539, 36] width 20 height 20
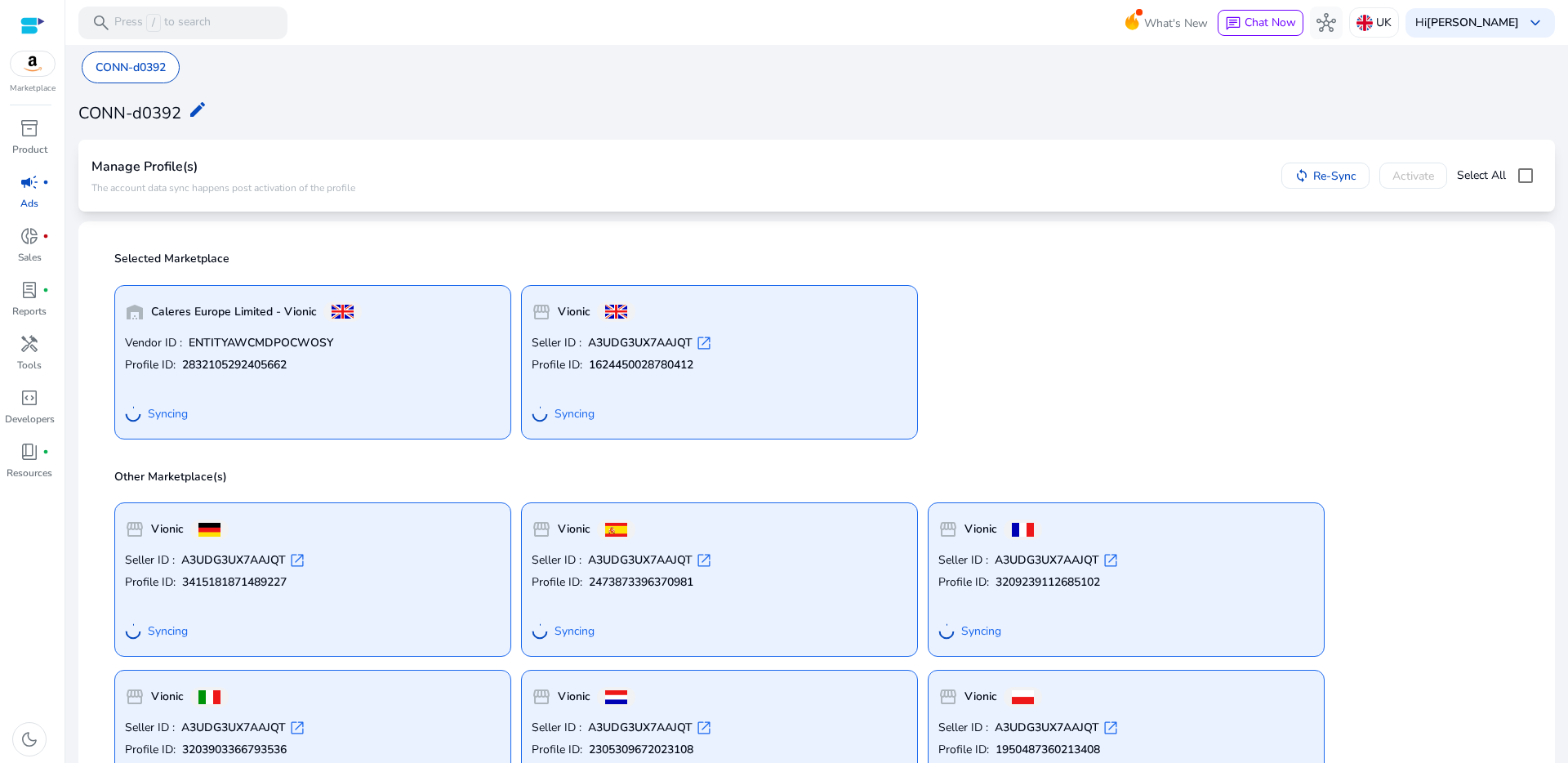
drag, startPoint x: 634, startPoint y: 128, endPoint x: 538, endPoint y: 131, distance: 96.0
click at [632, 128] on div "CONN-d0392 edit" at bounding box center [816, 111] width 1477 height 36
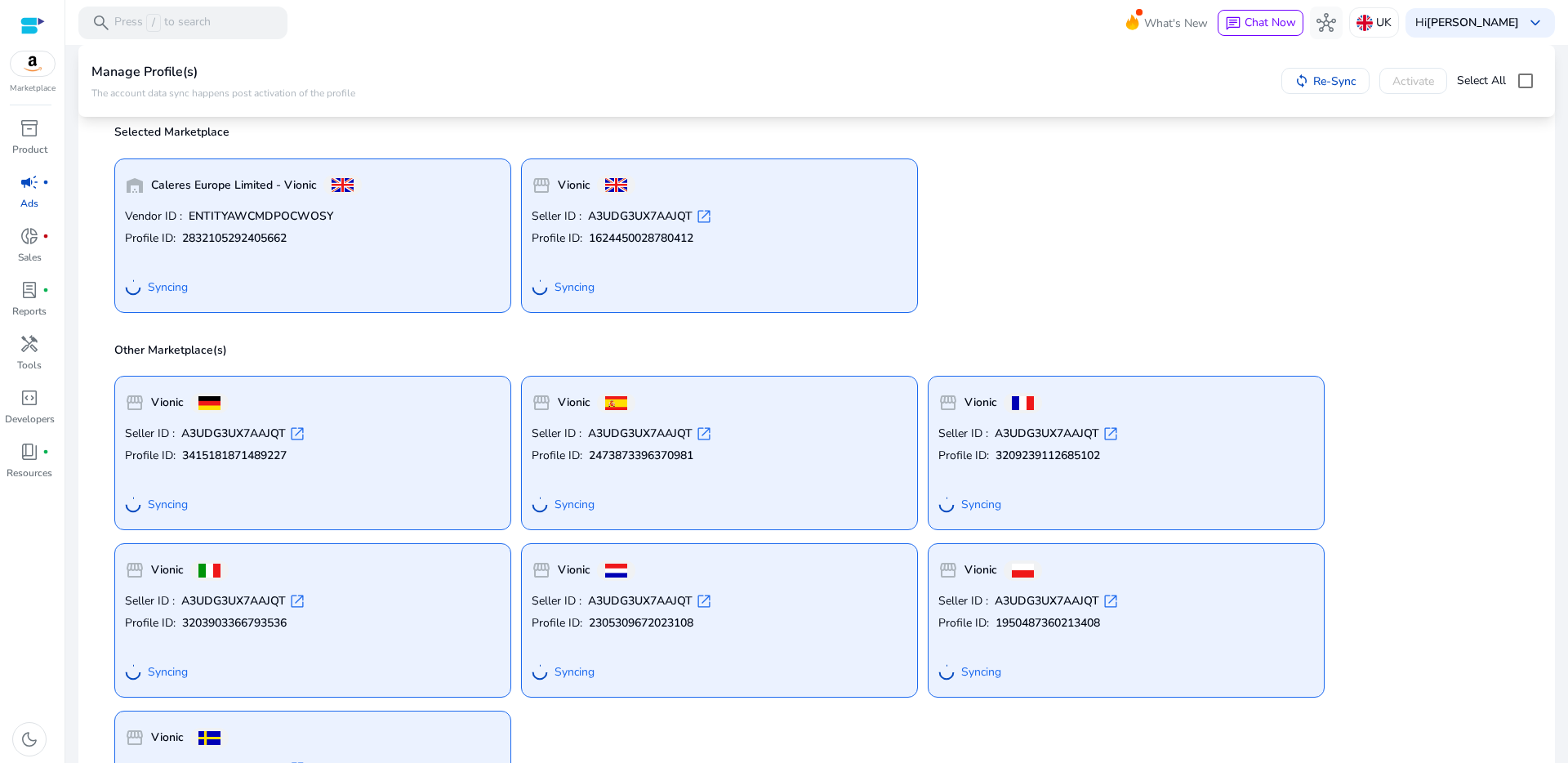
scroll to position [261, 0]
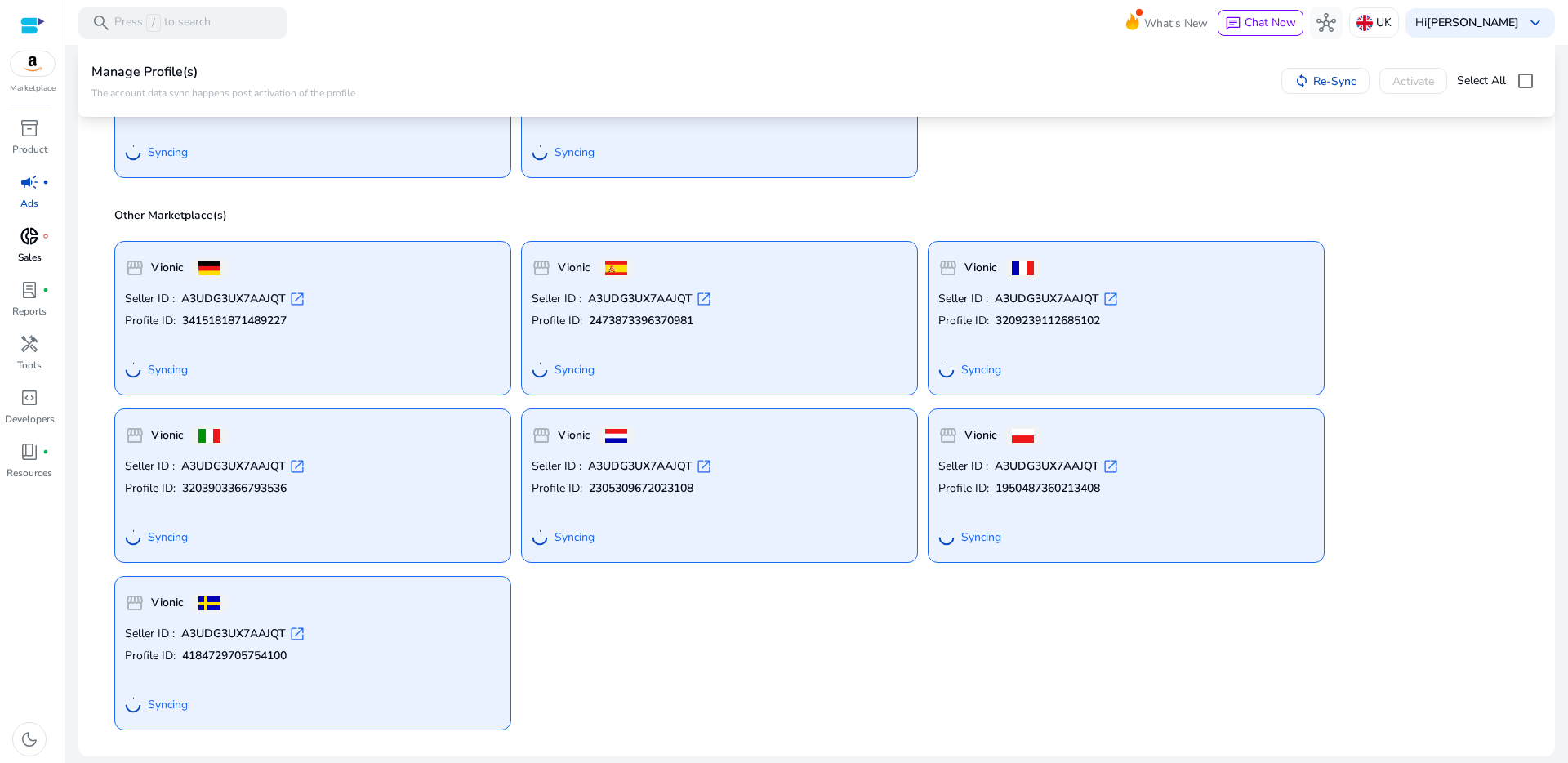
click at [41, 238] on div "donut_small fiber_manual_record" at bounding box center [29, 235] width 46 height 26
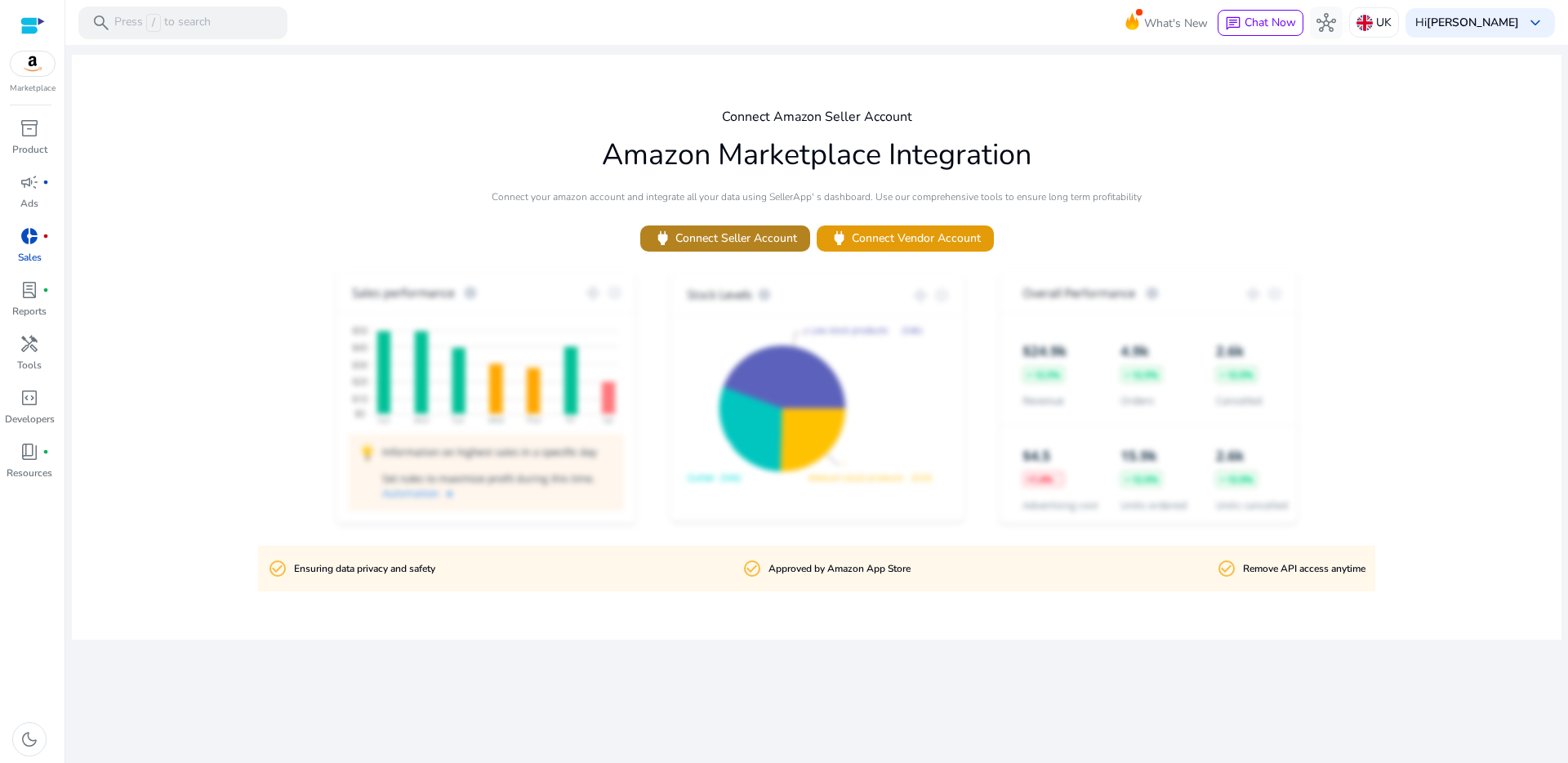
click at [726, 237] on span "power Connect Seller Account" at bounding box center [725, 238] width 144 height 19
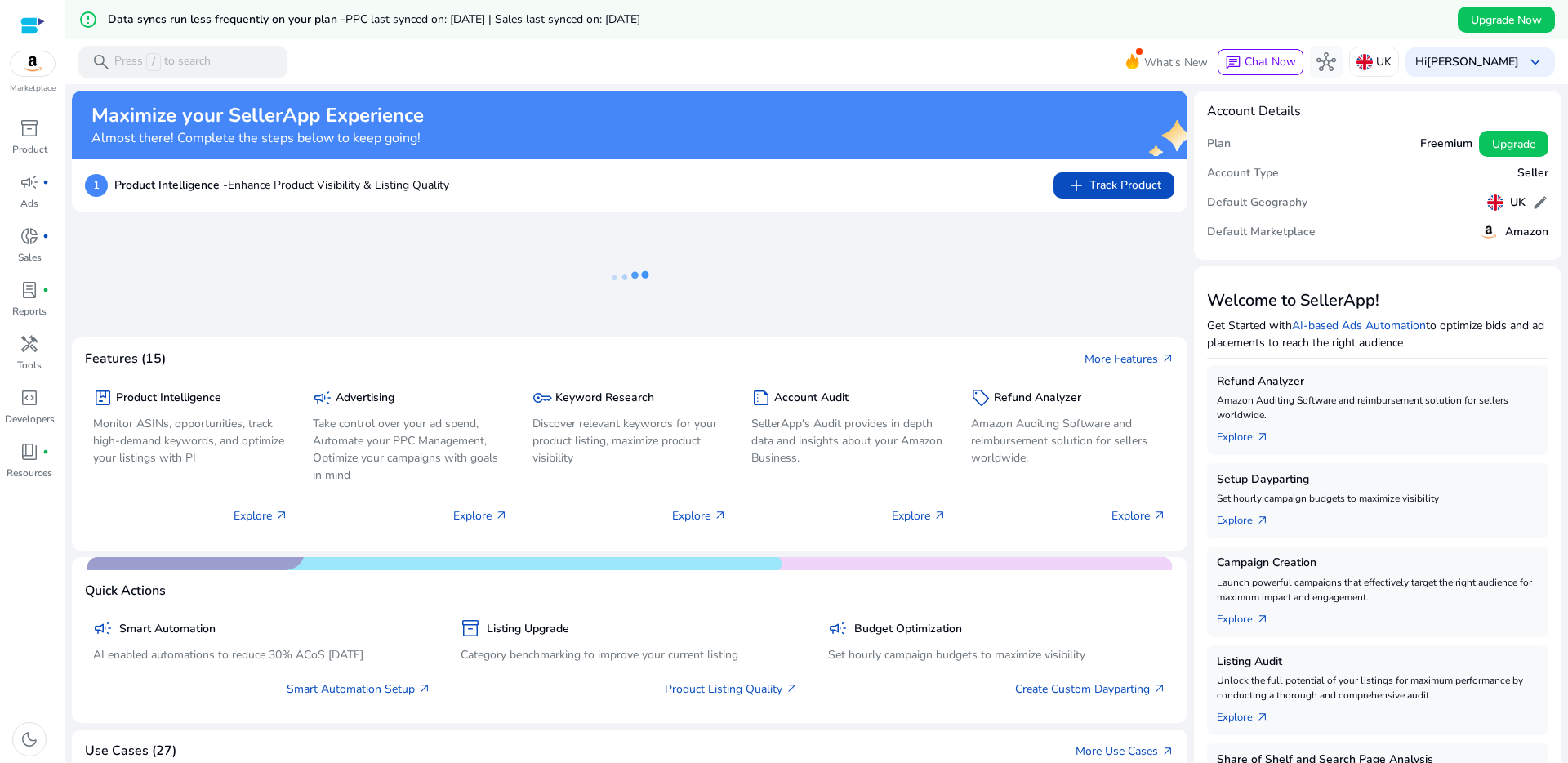
click at [28, 29] on div at bounding box center [33, 25] width 25 height 19
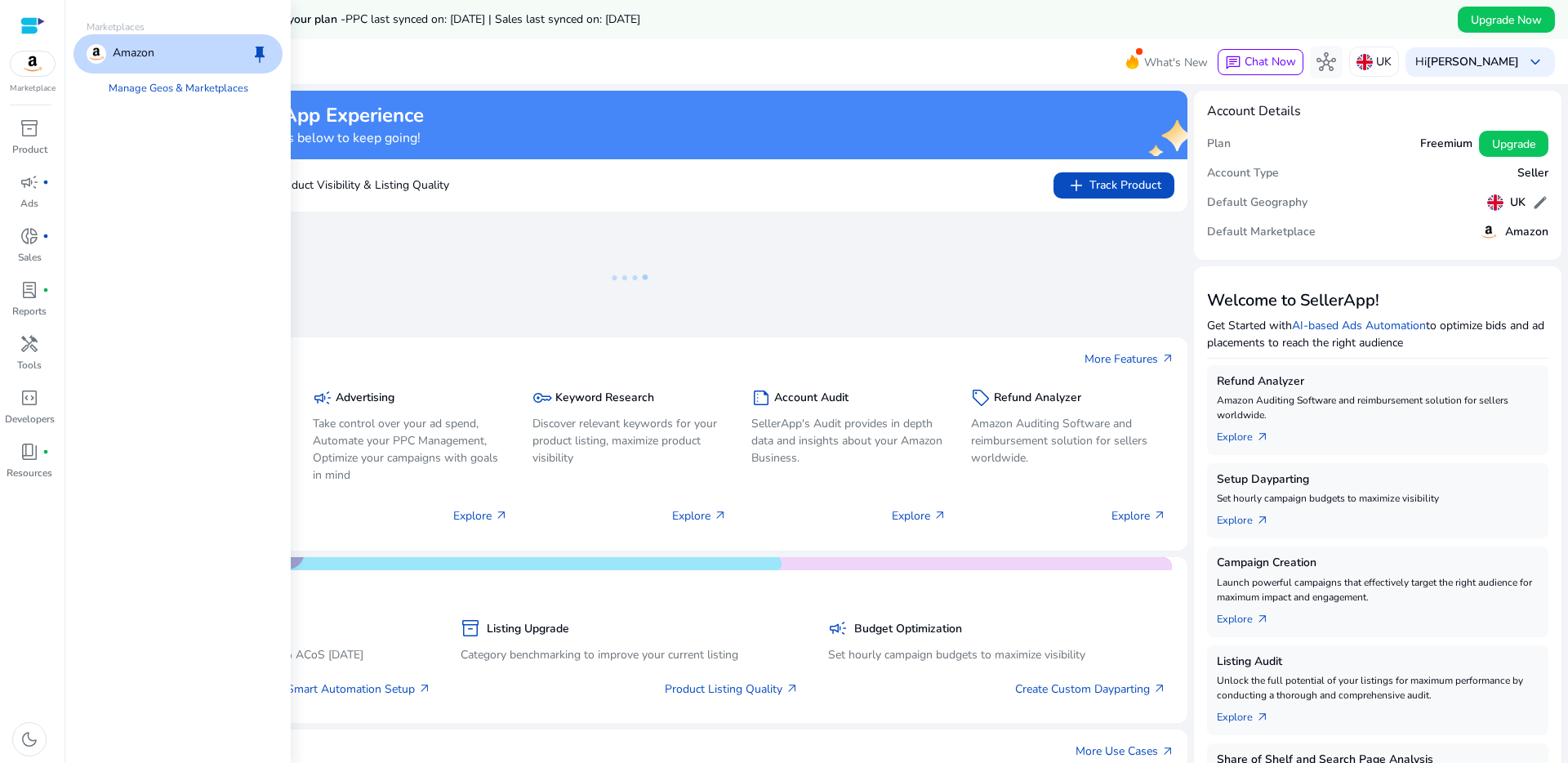
click at [46, 72] on img at bounding box center [33, 64] width 44 height 25
click at [32, 139] on div "inventory_2" at bounding box center [29, 128] width 46 height 26
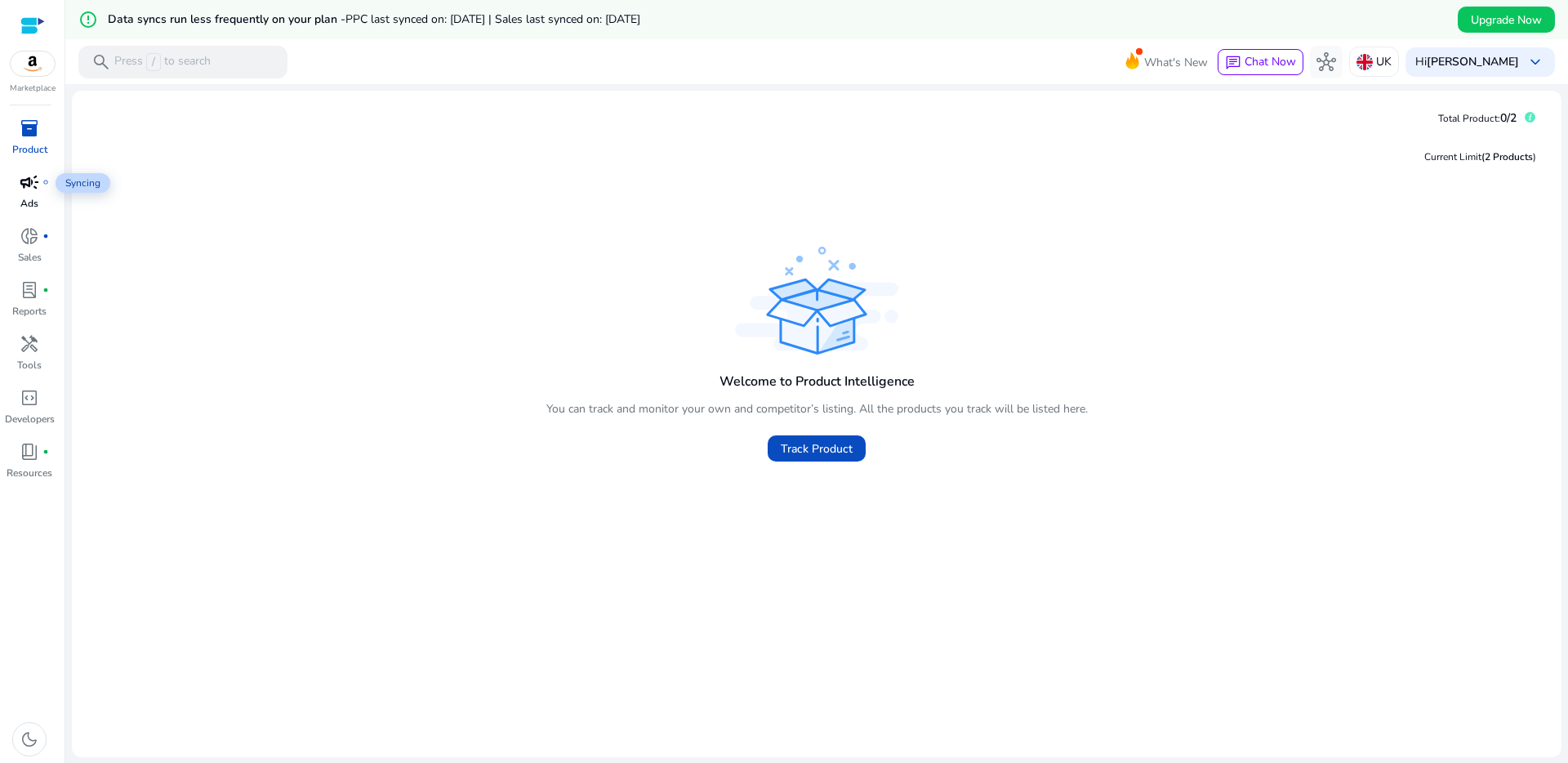
click at [29, 198] on p "Ads" at bounding box center [29, 203] width 18 height 15
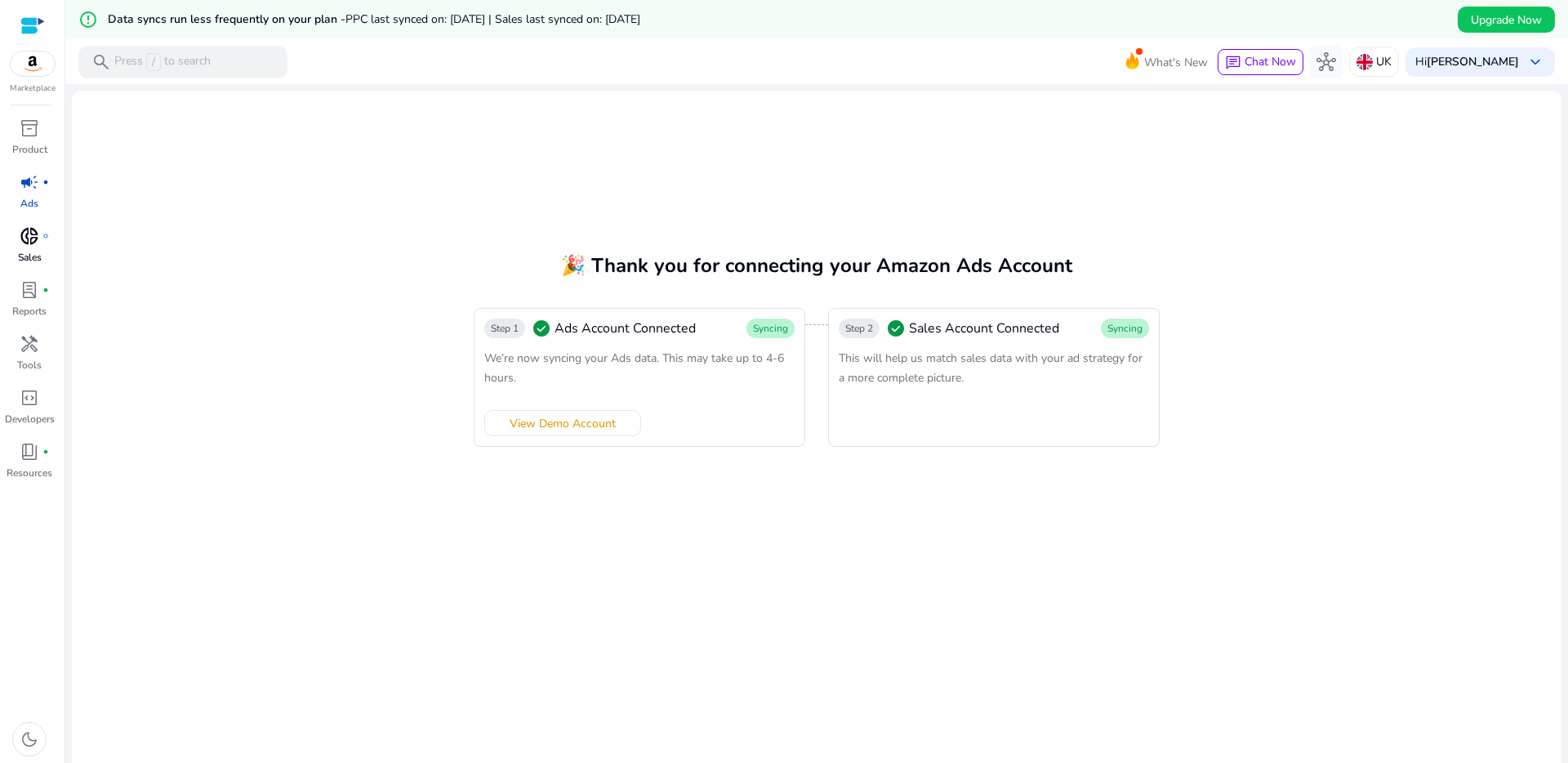
click at [21, 245] on span "donut_small" at bounding box center [29, 236] width 20 height 20
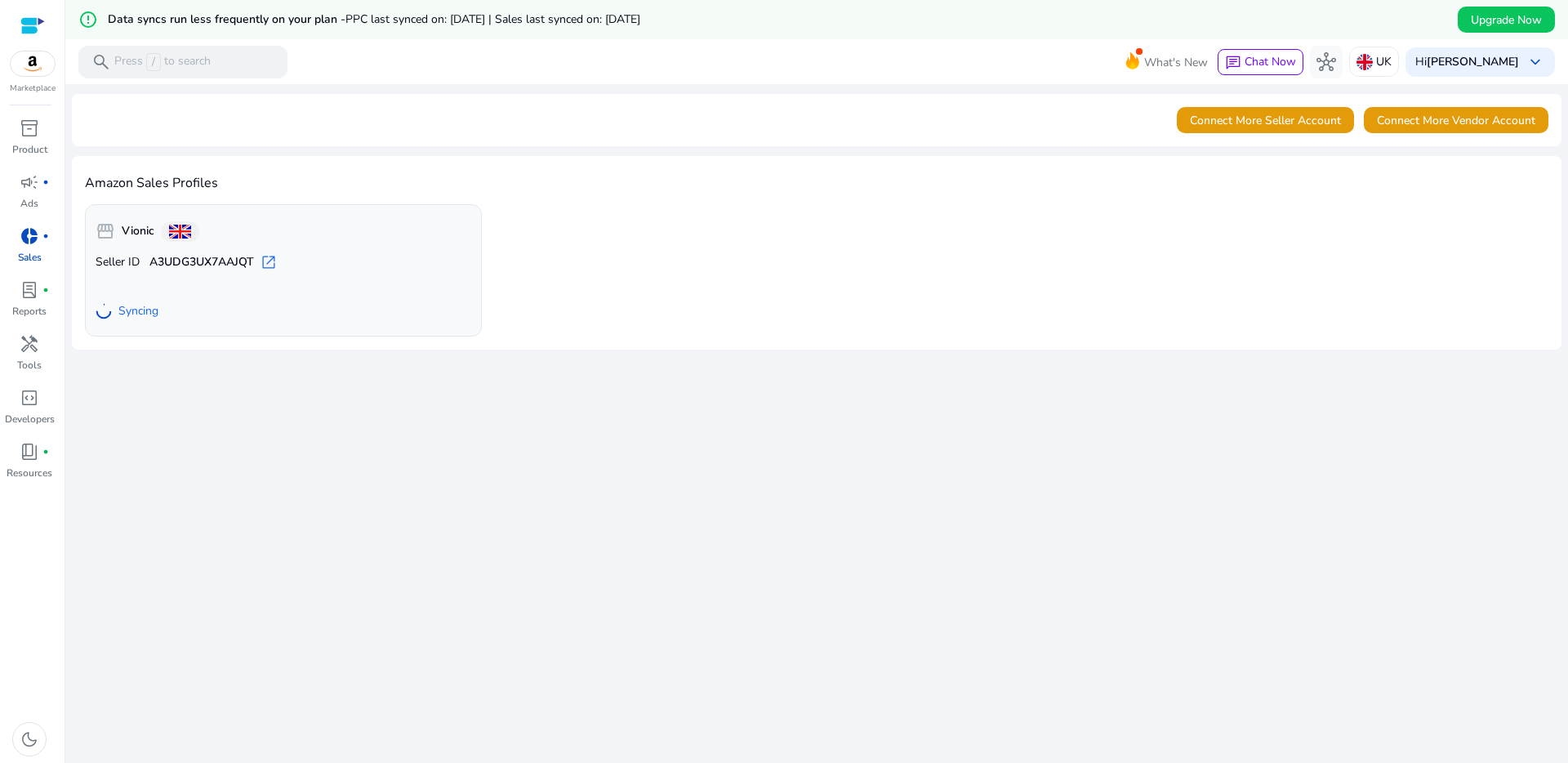
click at [621, 192] on div "Amazon Sales Profiles storefront Vionic Seller ID A3UDG3UX7AAJQT open_in_new Sy…" at bounding box center [817, 253] width 1490 height 194
click at [36, 188] on span "campaign" at bounding box center [29, 182] width 20 height 20
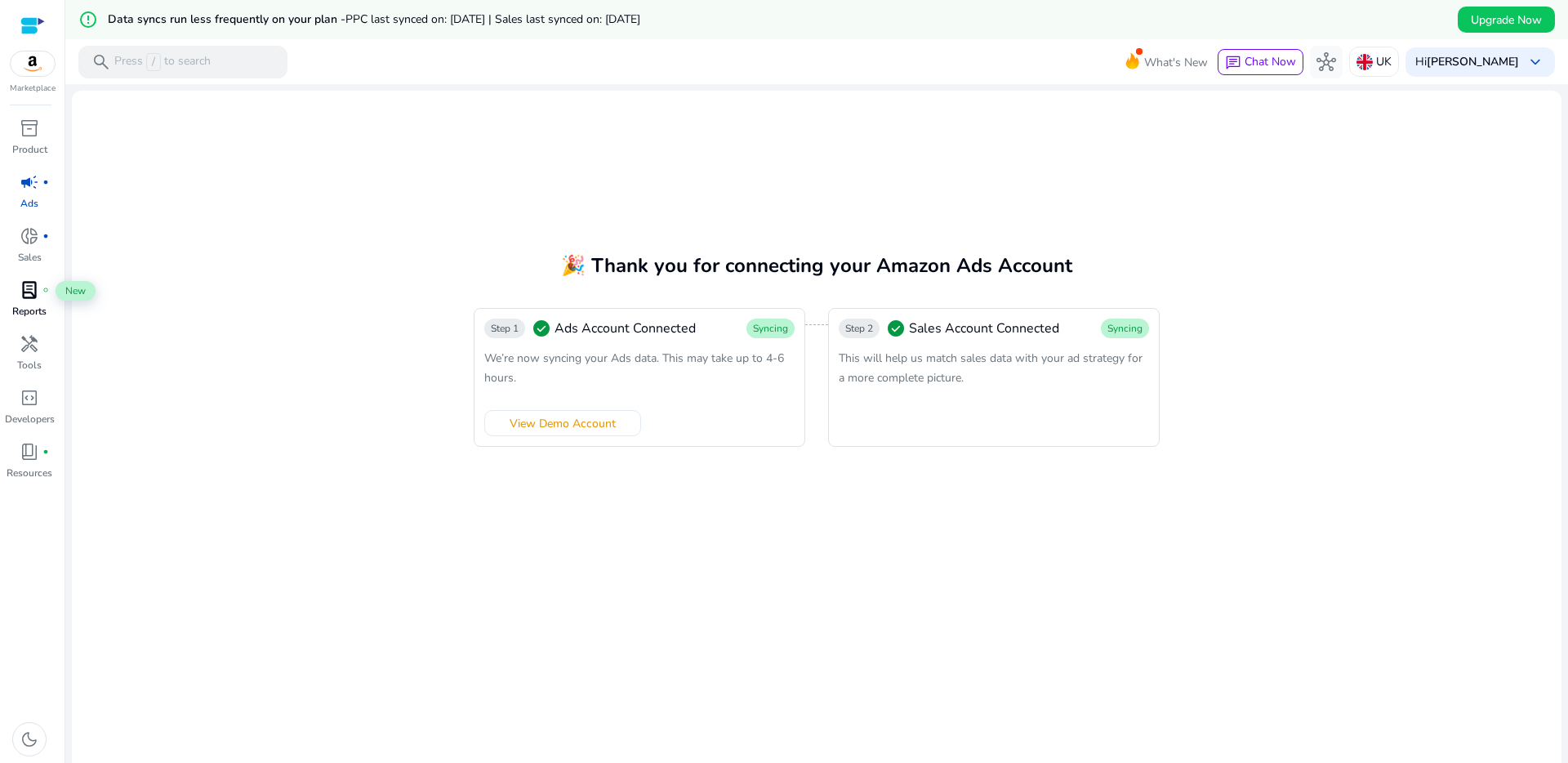
click at [34, 300] on span "lab_profile" at bounding box center [29, 290] width 20 height 20
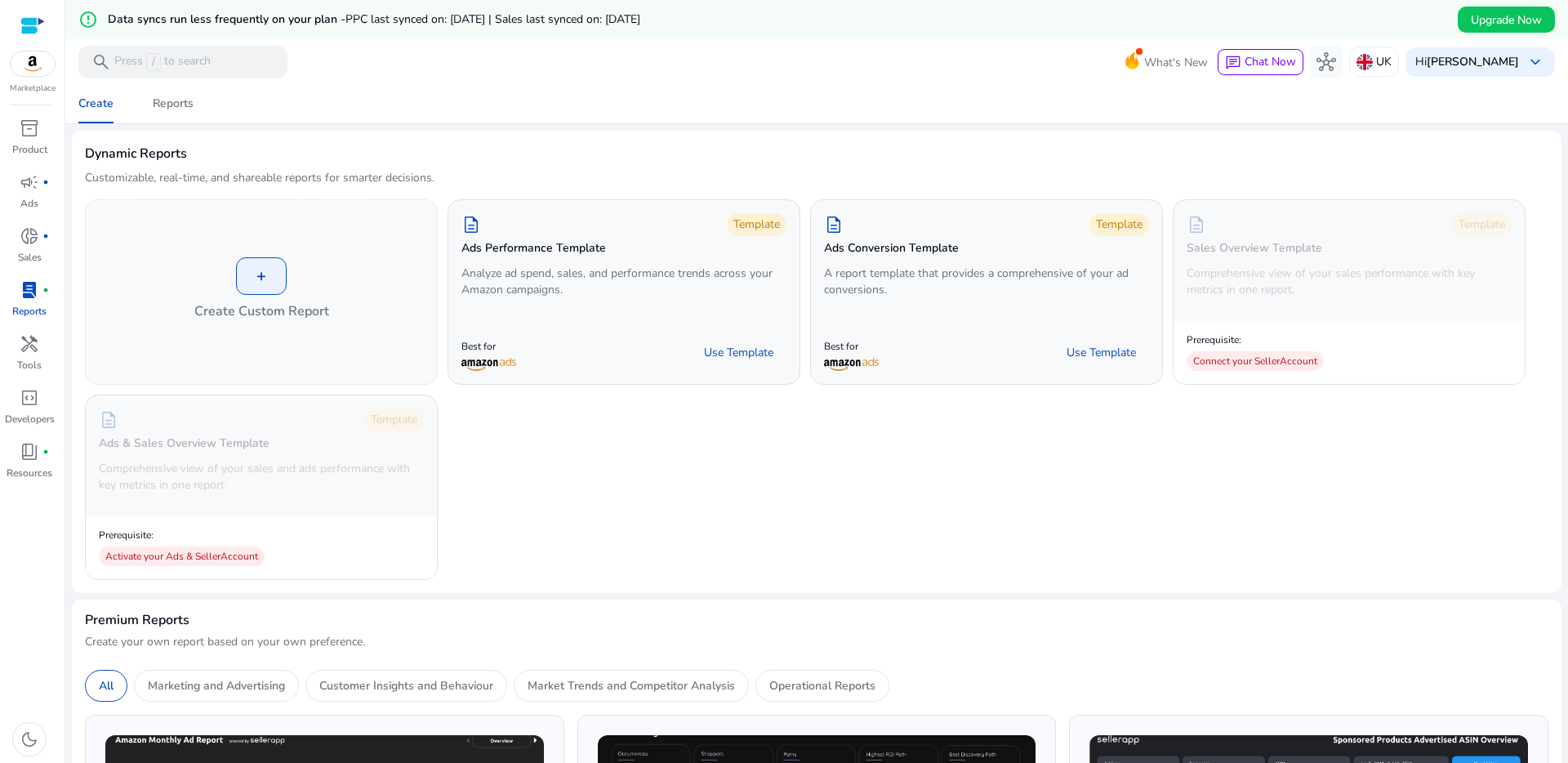
click at [36, 71] on img at bounding box center [33, 64] width 44 height 25
